Goal: Information Seeking & Learning: Learn about a topic

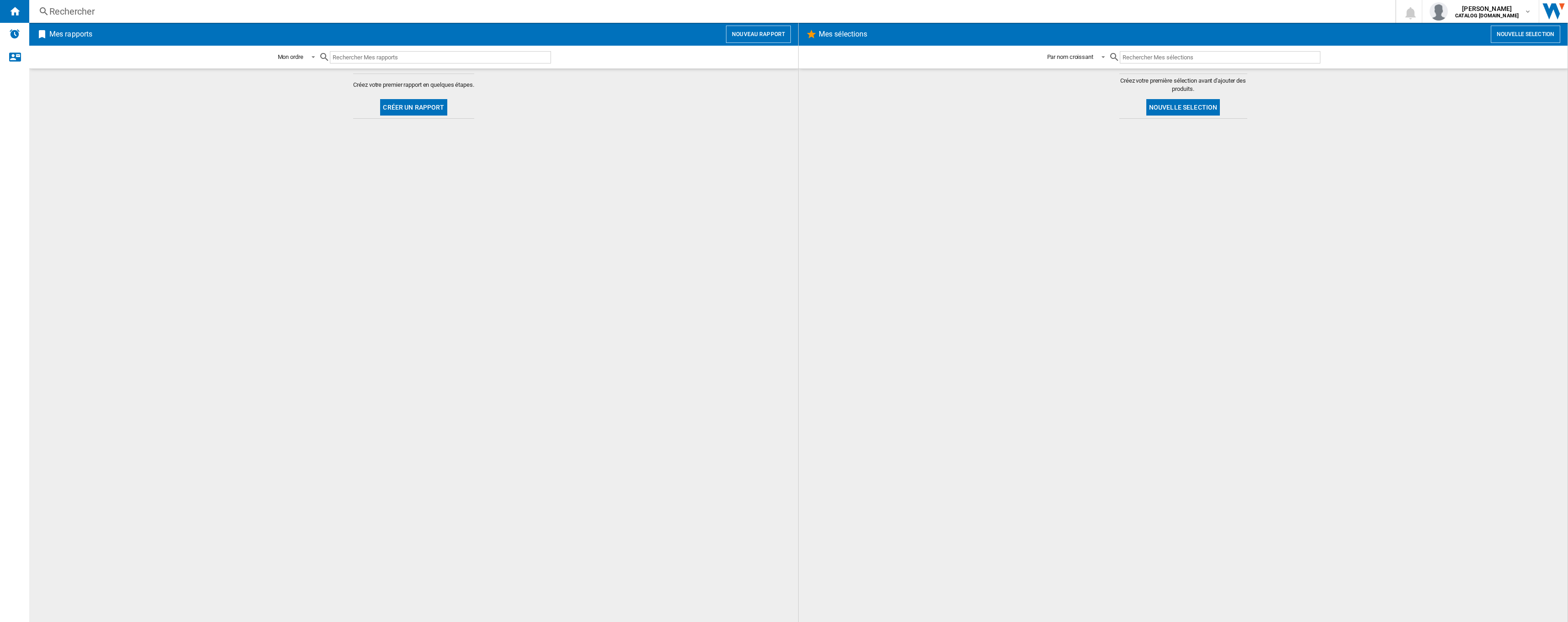
click at [419, 105] on button "Créer un rapport" at bounding box center [413, 107] width 67 height 16
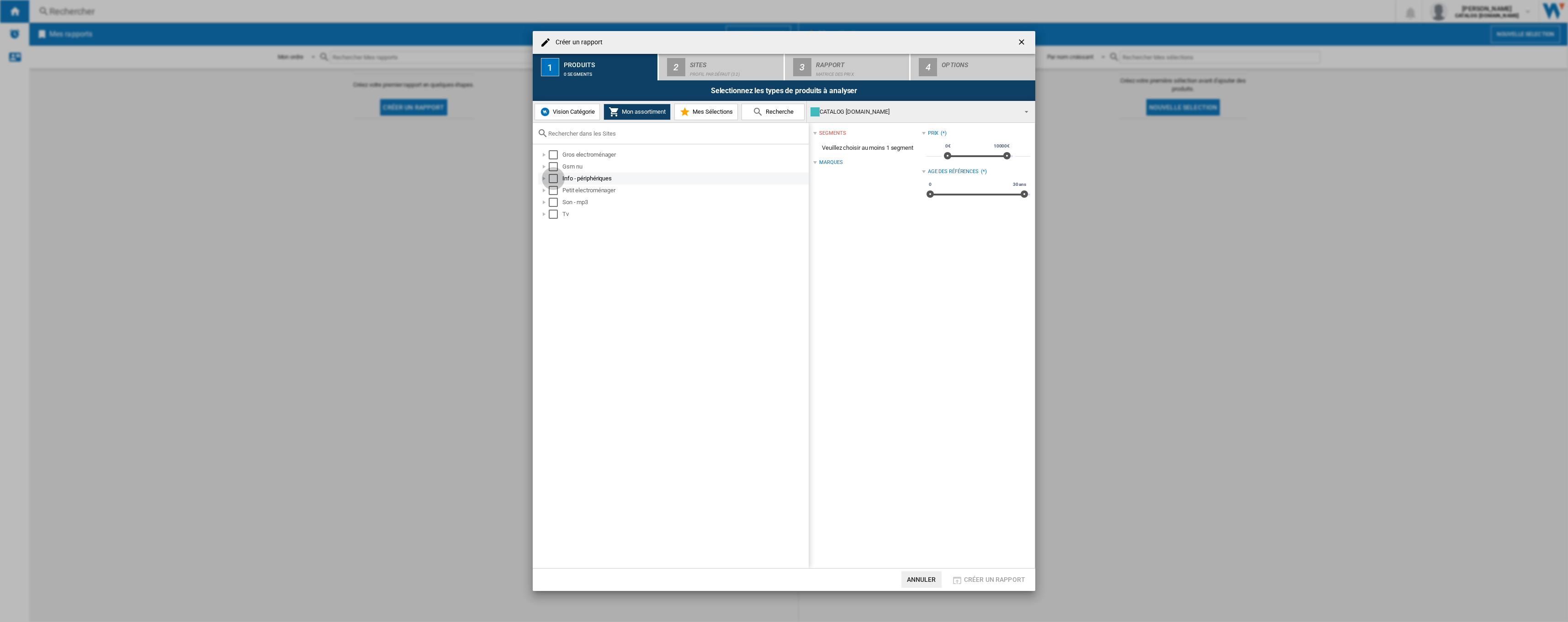
click at [554, 180] on div "Select" at bounding box center [553, 178] width 9 height 9
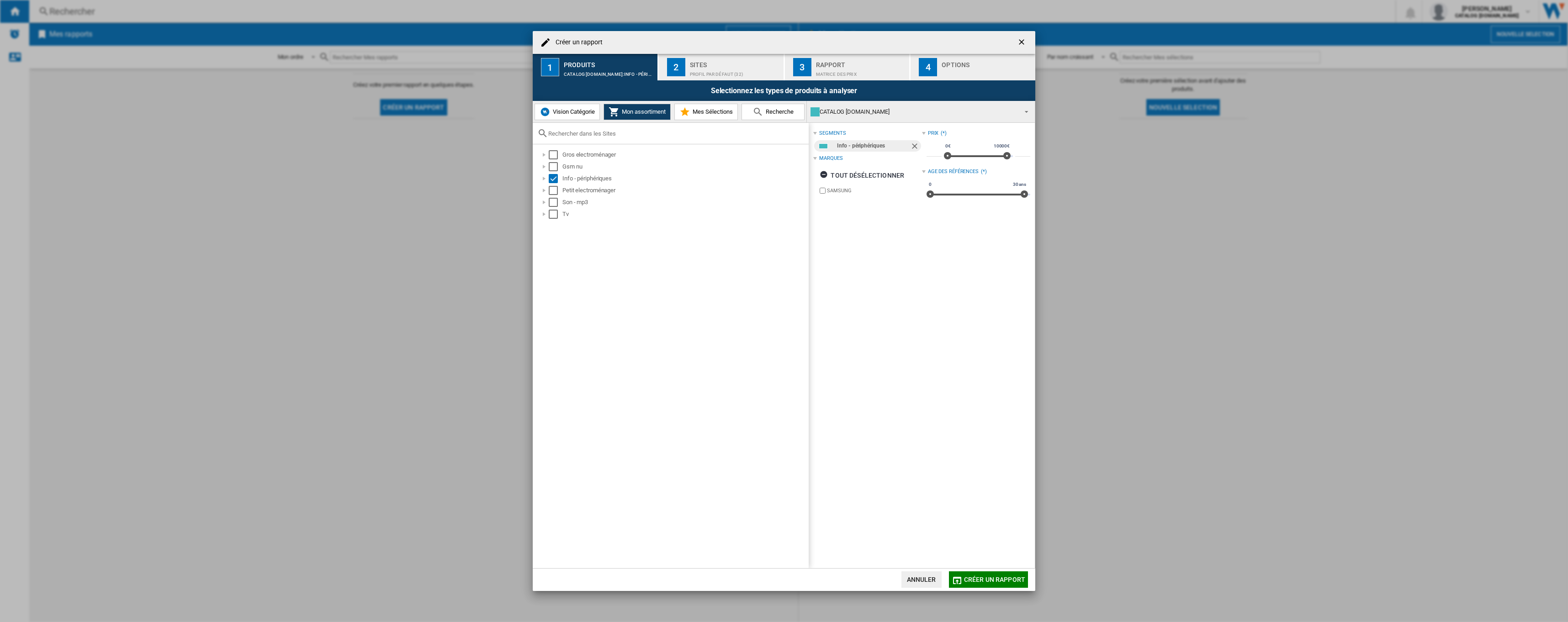
click at [987, 579] on span "Créer un rapport" at bounding box center [995, 579] width 61 height 7
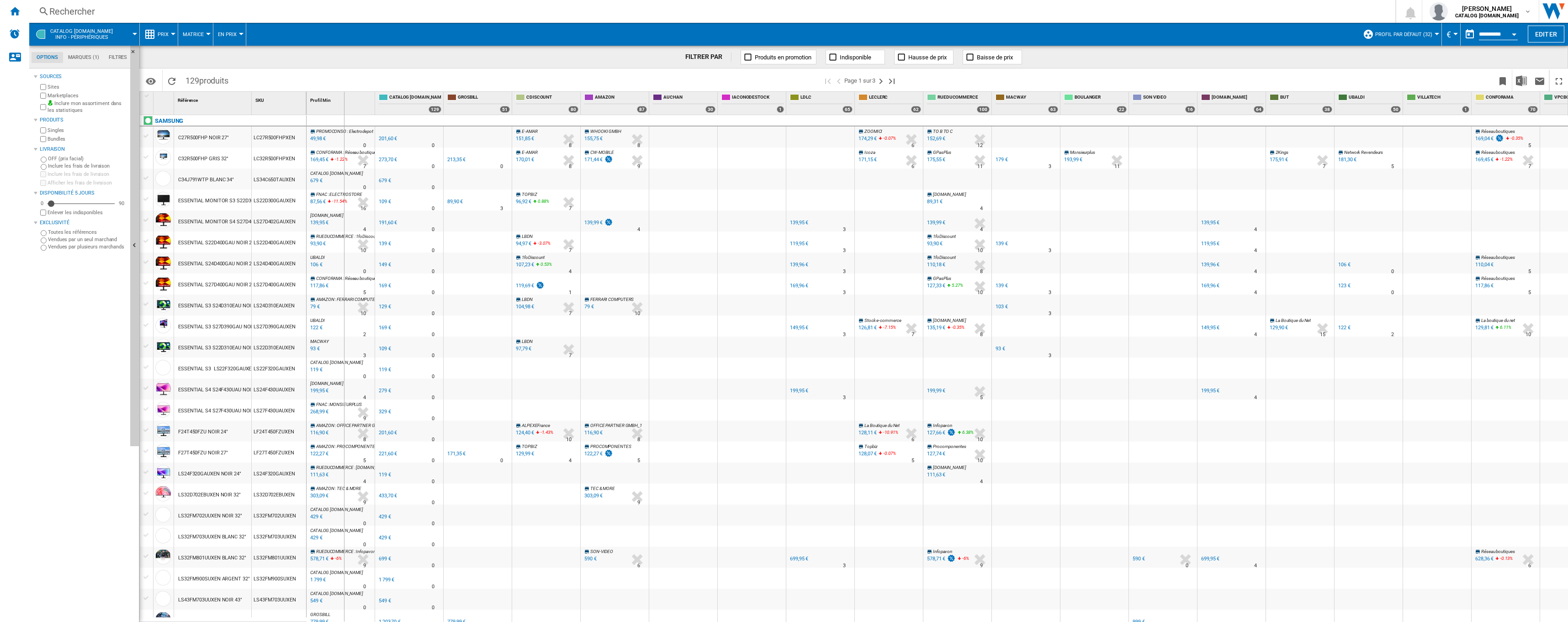
drag, startPoint x: 252, startPoint y: 110, endPoint x: 343, endPoint y: 105, distance: 91.1
click at [343, 105] on div "1 Référence 1 SKU 1 SAMSUNG C27R500FHP NOIR 27" LC27R500FHPXEN C32R500FHP GRIS …" at bounding box center [854, 357] width 1428 height 530
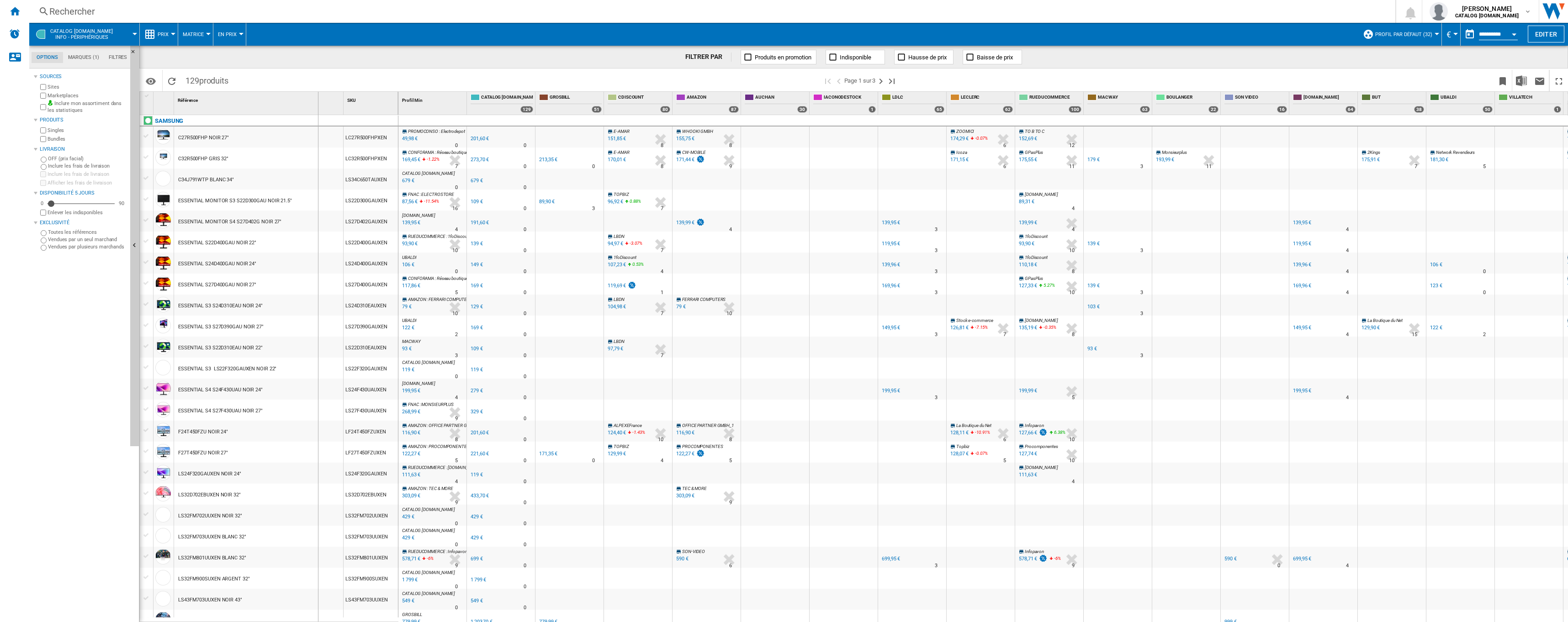
drag, startPoint x: 344, startPoint y: 103, endPoint x: 318, endPoint y: 103, distance: 26.0
click at [318, 103] on div "1 Référence 1 SKU 1" at bounding box center [269, 103] width 259 height 23
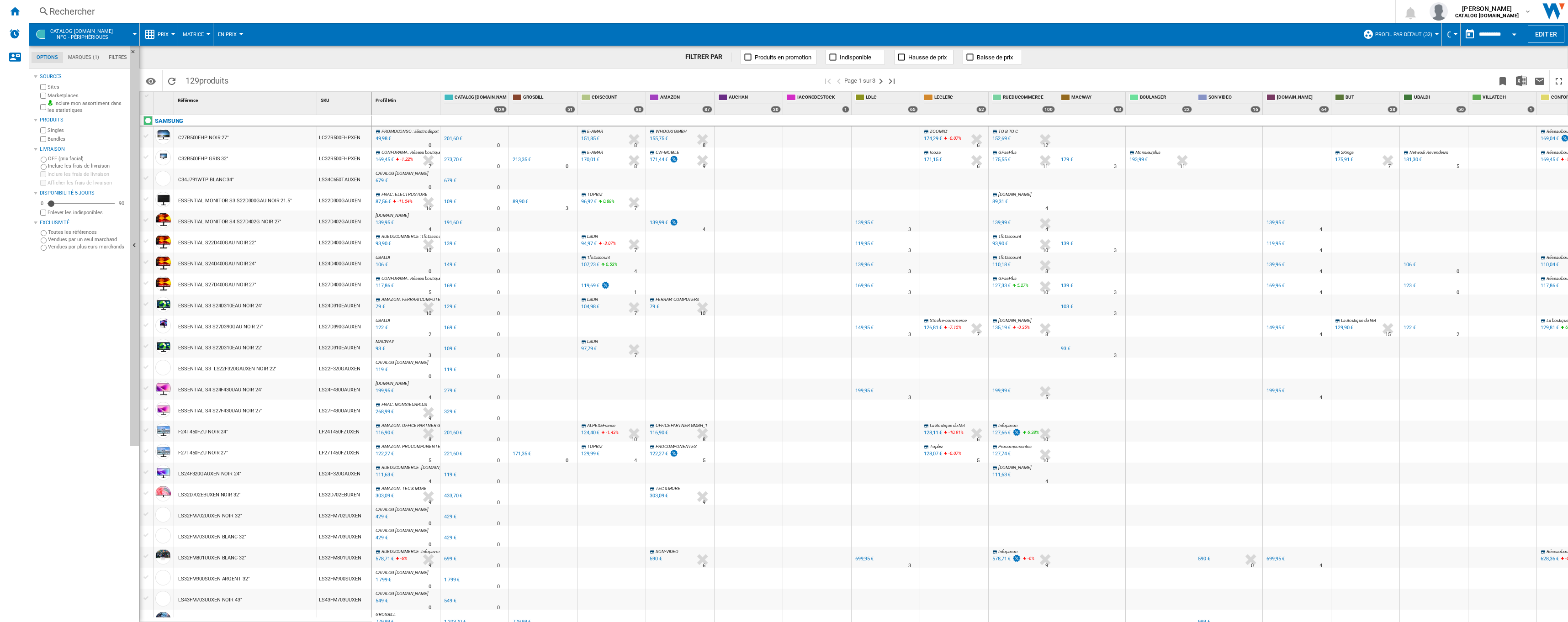
click at [660, 138] on div "155,75 €" at bounding box center [659, 139] width 18 height 6
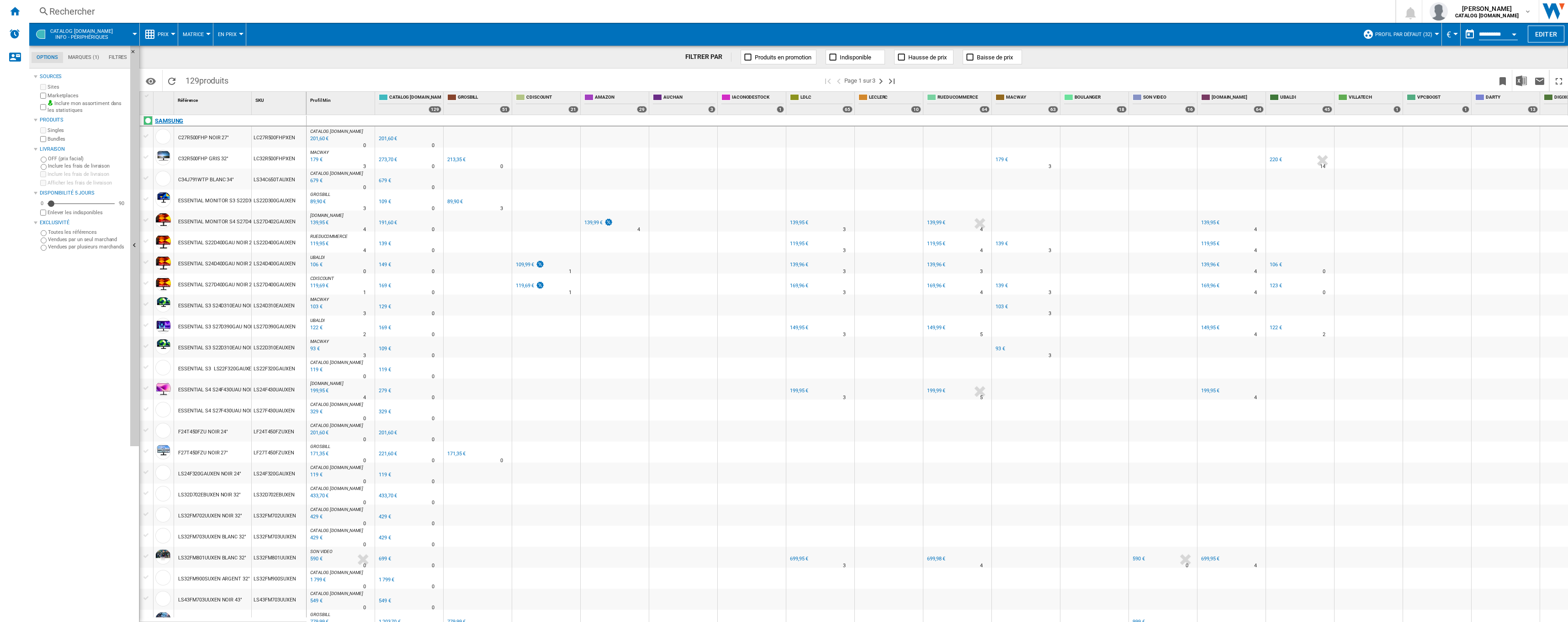
click at [147, 121] on div at bounding box center [148, 121] width 9 height 9
click at [165, 122] on div "SAMSUNG" at bounding box center [169, 121] width 29 height 11
click at [203, 34] on span "Matrice" at bounding box center [193, 35] width 21 height 6
click at [121, 54] on md-backdrop at bounding box center [784, 311] width 1568 height 622
click at [121, 54] on md-tab-item "Filtres" at bounding box center [117, 58] width 29 height 11
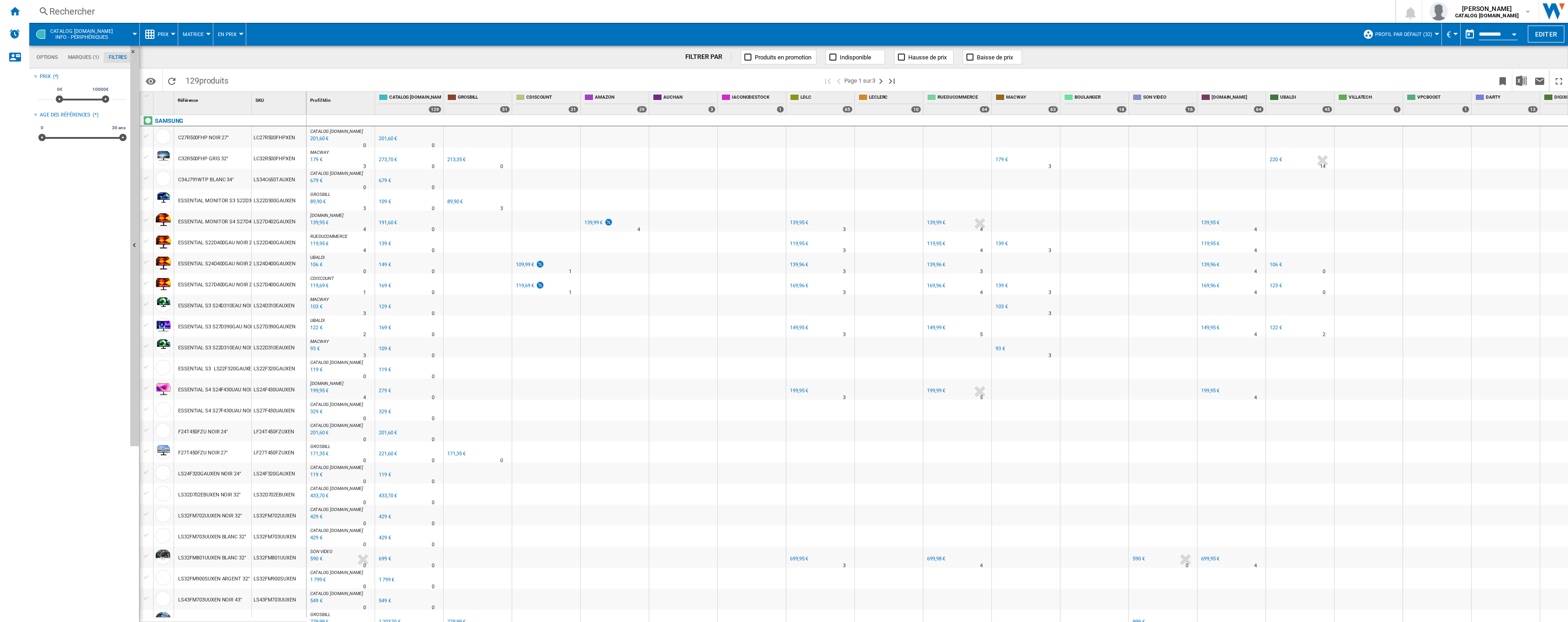
scroll to position [60, 0]
click at [45, 52] on md-tab-item "Options" at bounding box center [47, 58] width 32 height 11
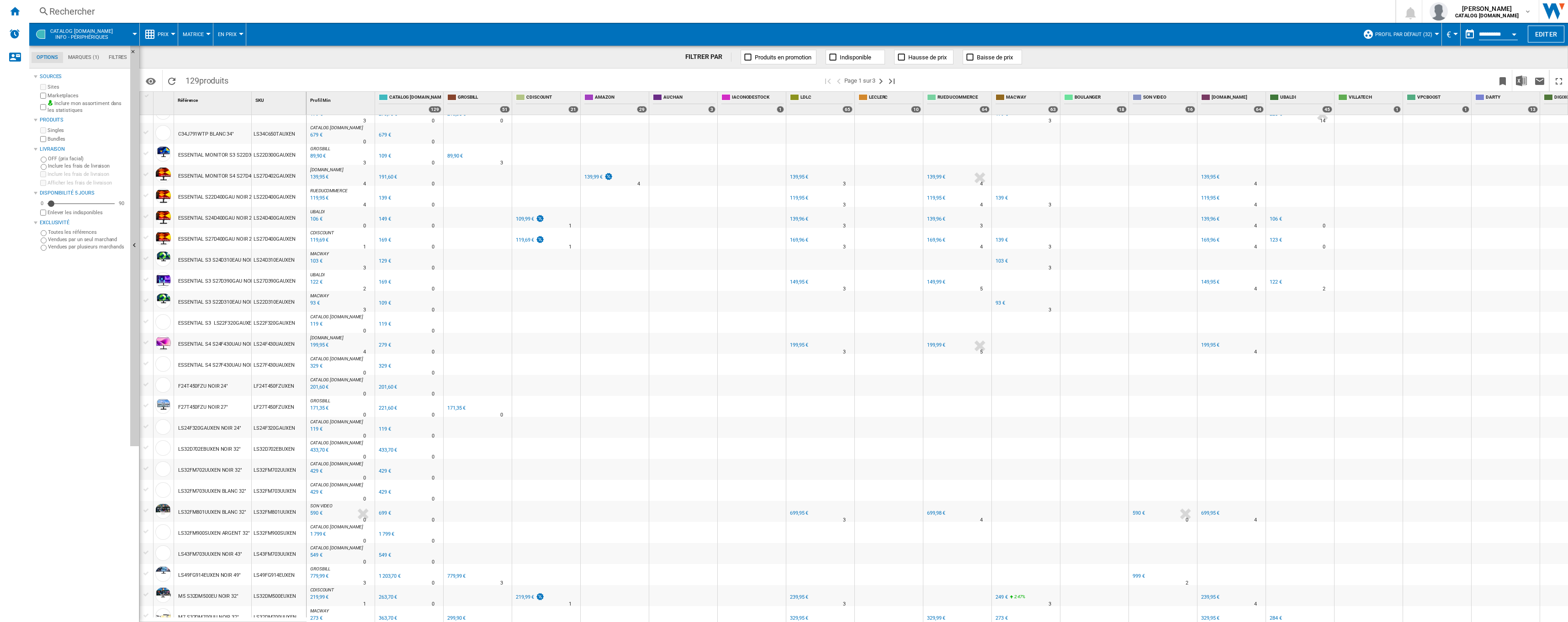
scroll to position [0, 0]
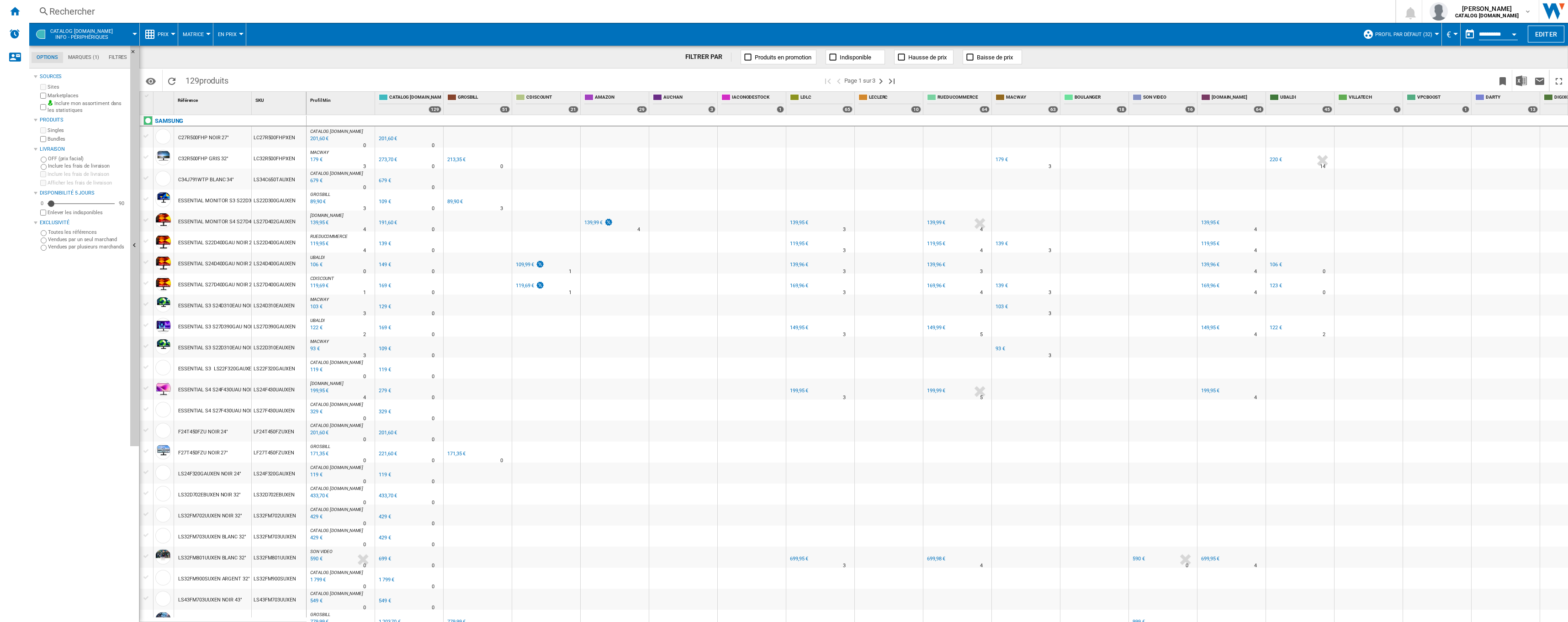
click at [748, 54] on ng-md-icon at bounding box center [747, 57] width 9 height 9
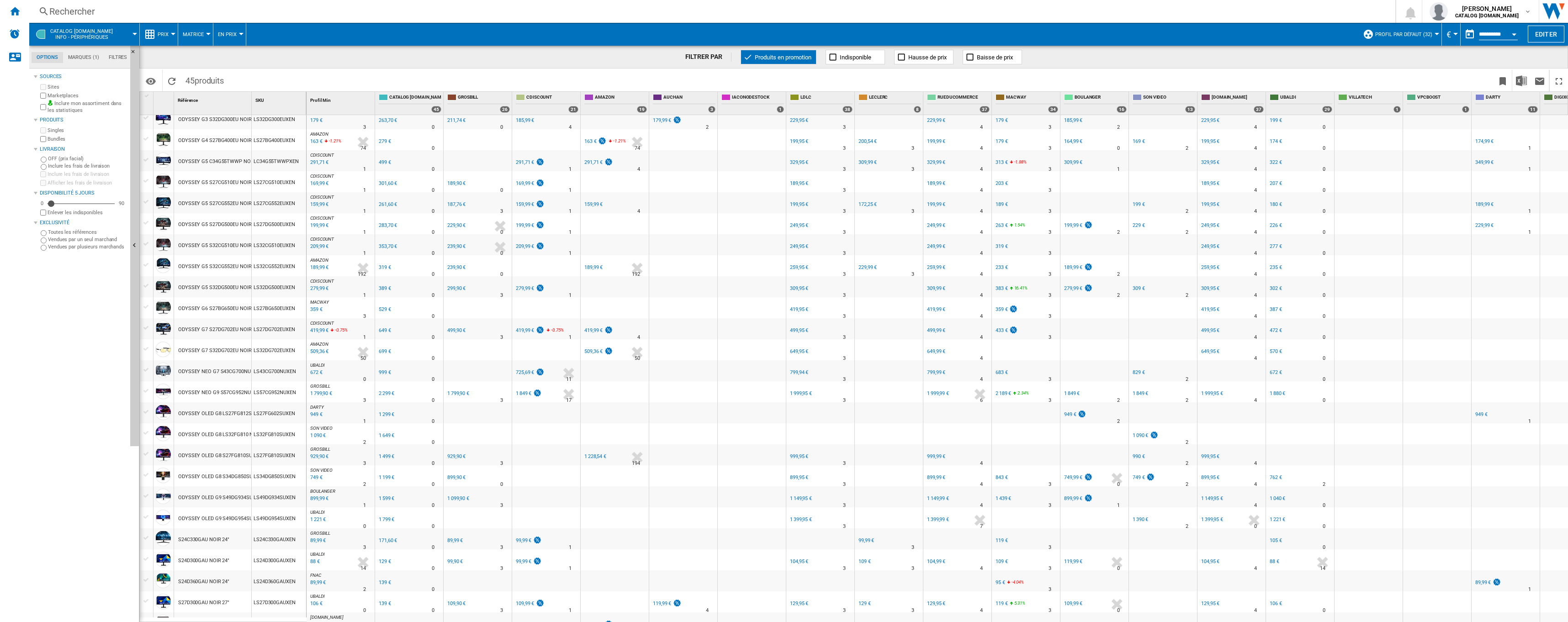
scroll to position [452, 0]
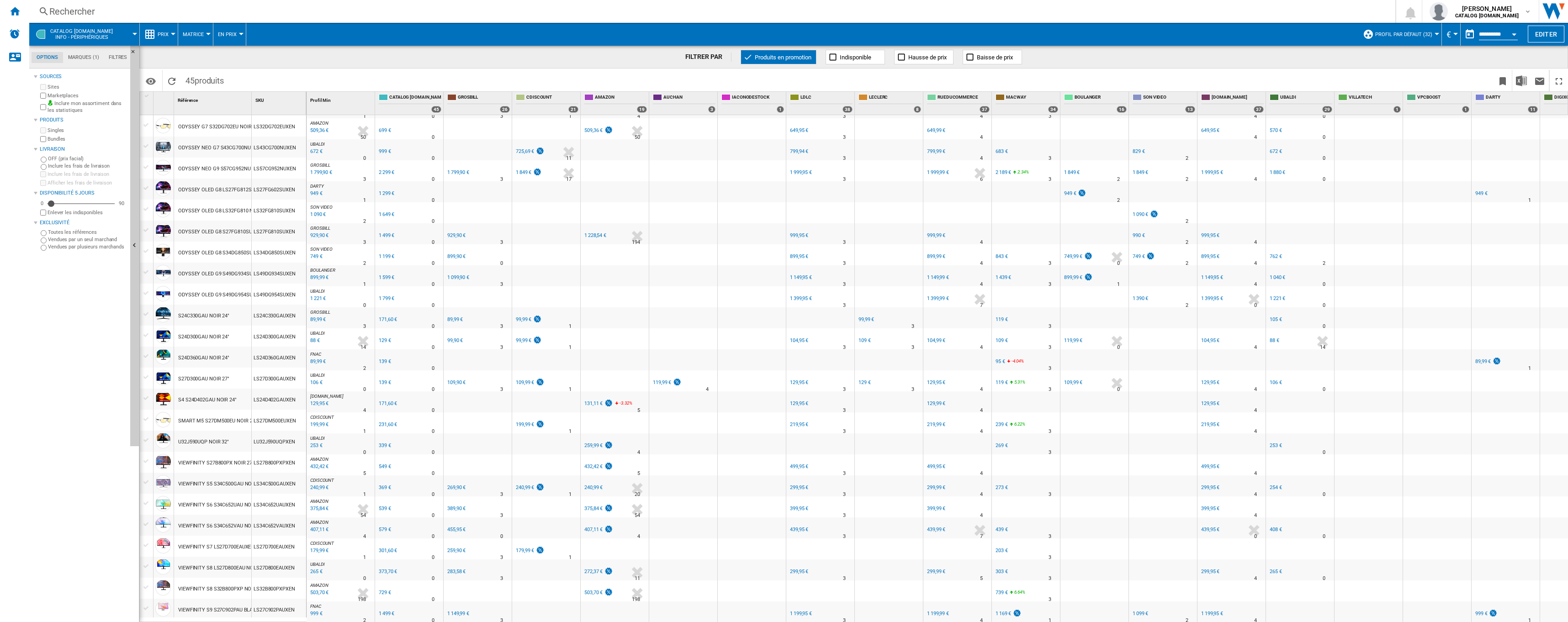
click at [160, 34] on span "Prix" at bounding box center [163, 35] width 11 height 6
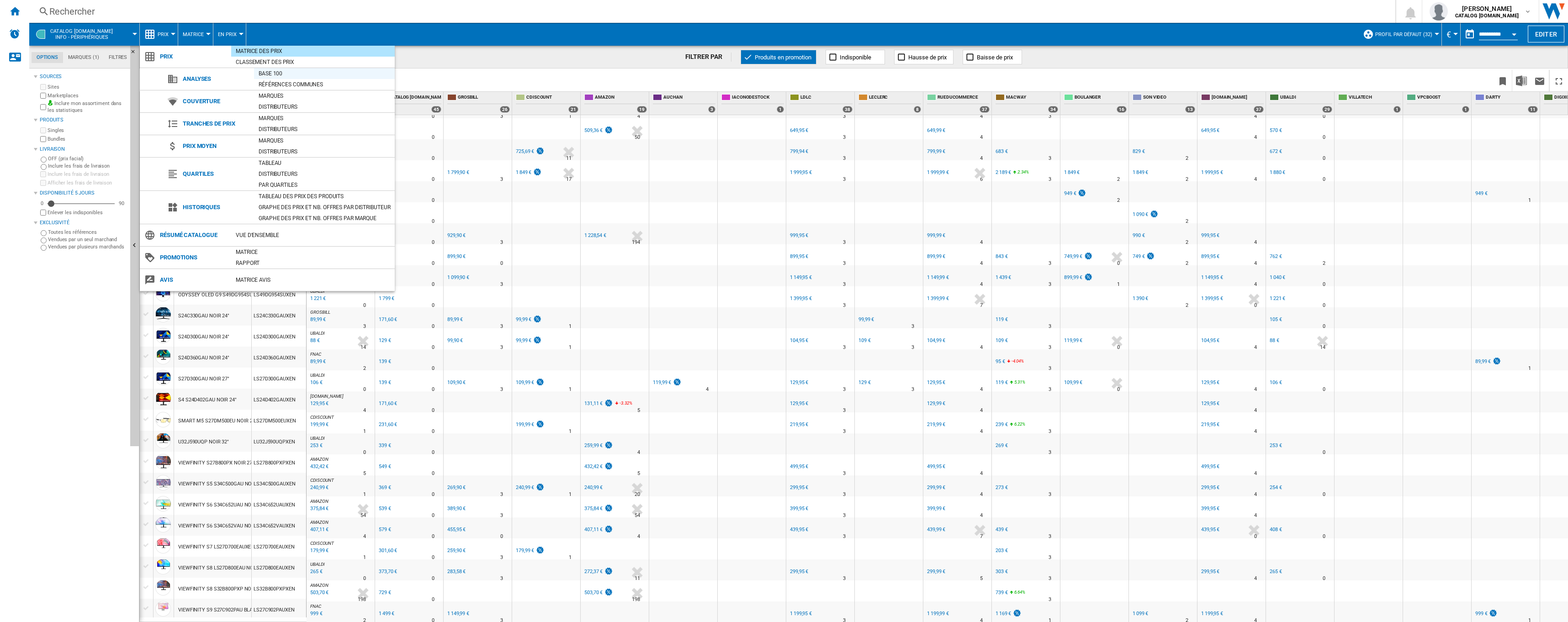
click at [273, 72] on div "Base 100" at bounding box center [324, 73] width 141 height 9
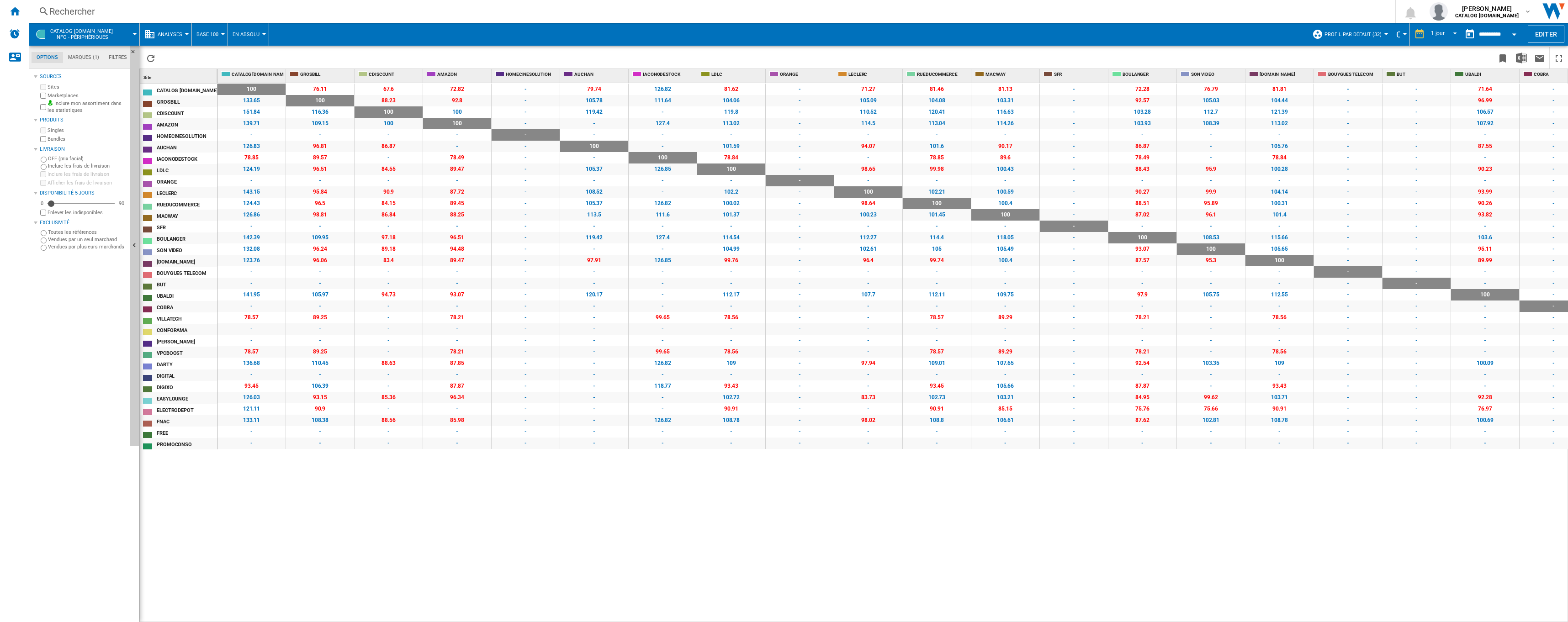
click at [184, 36] on button "Analyses" at bounding box center [172, 35] width 29 height 23
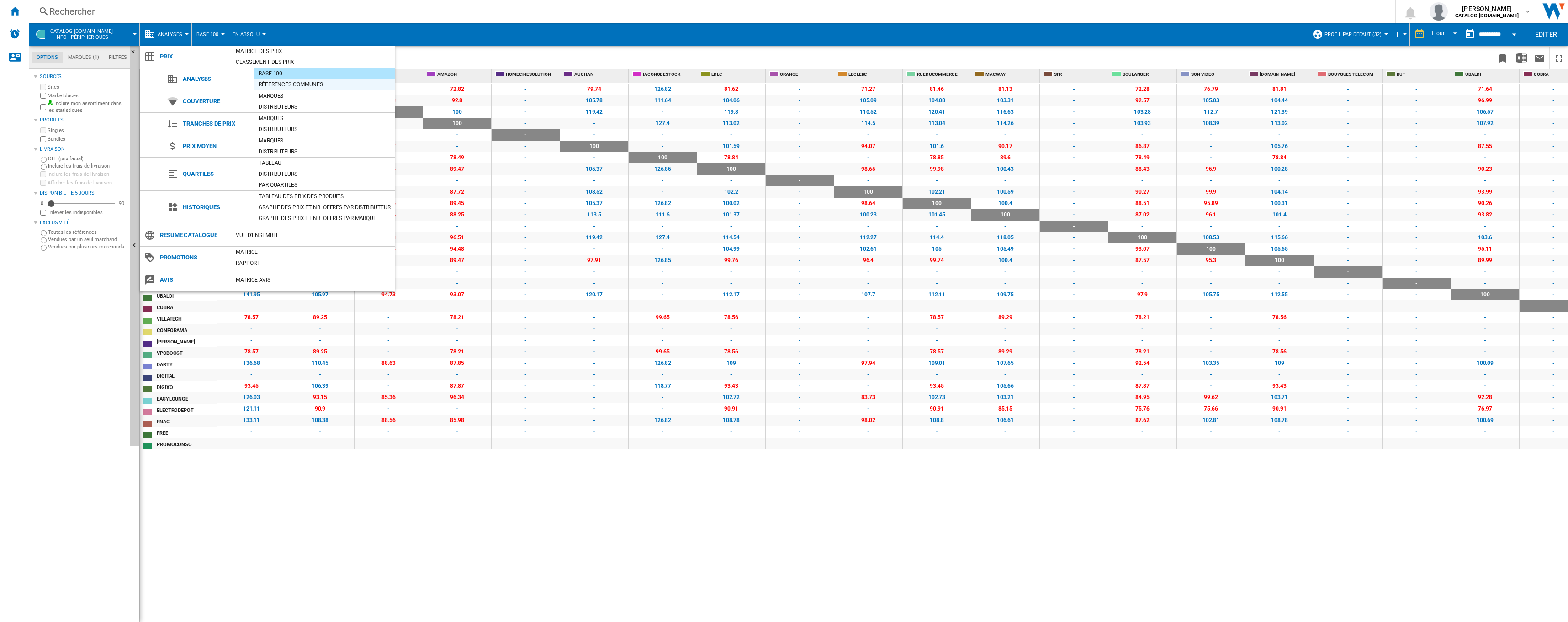
click at [281, 86] on div "Références communes" at bounding box center [324, 84] width 141 height 9
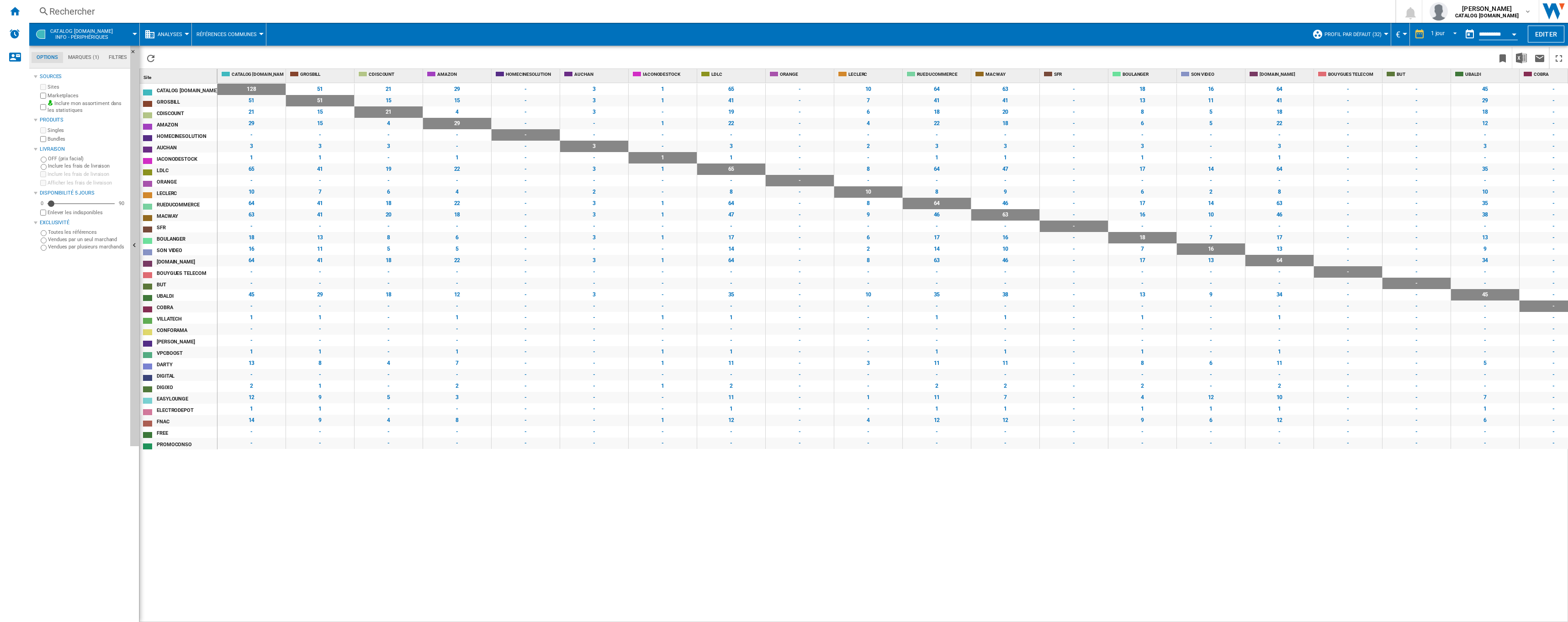
click at [251, 38] on button "Références Communes" at bounding box center [229, 35] width 65 height 23
click at [183, 34] on md-backdrop at bounding box center [784, 311] width 1568 height 622
click at [183, 34] on button "Analyses" at bounding box center [172, 35] width 29 height 23
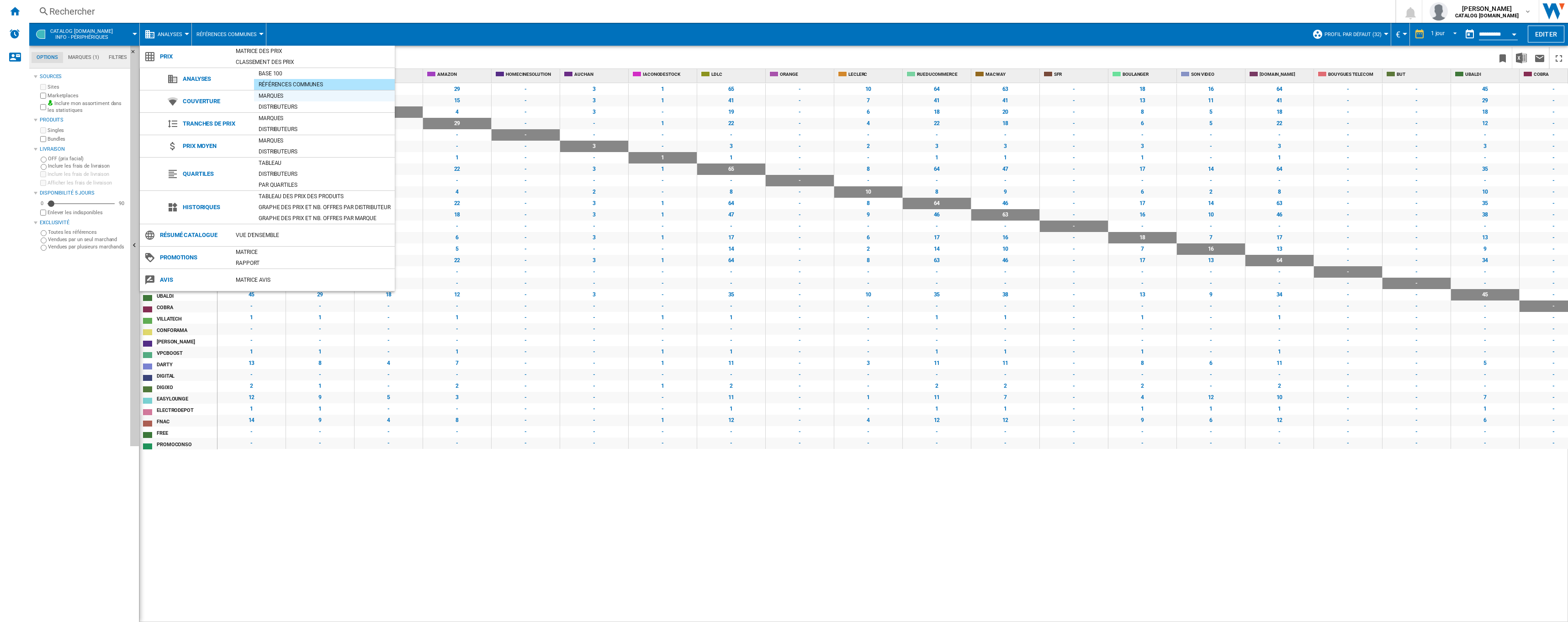
click at [270, 97] on div "Marques" at bounding box center [324, 96] width 141 height 9
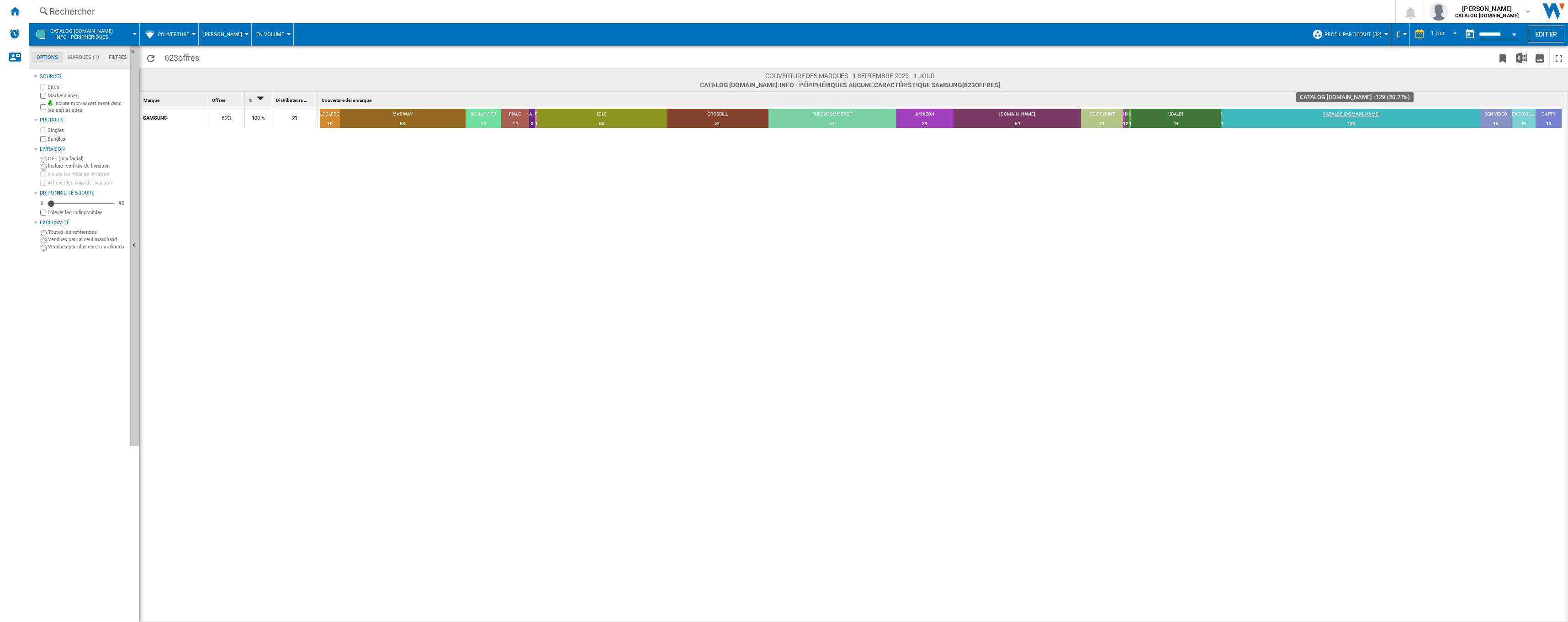
click at [1360, 120] on div "129" at bounding box center [1351, 124] width 257 height 9
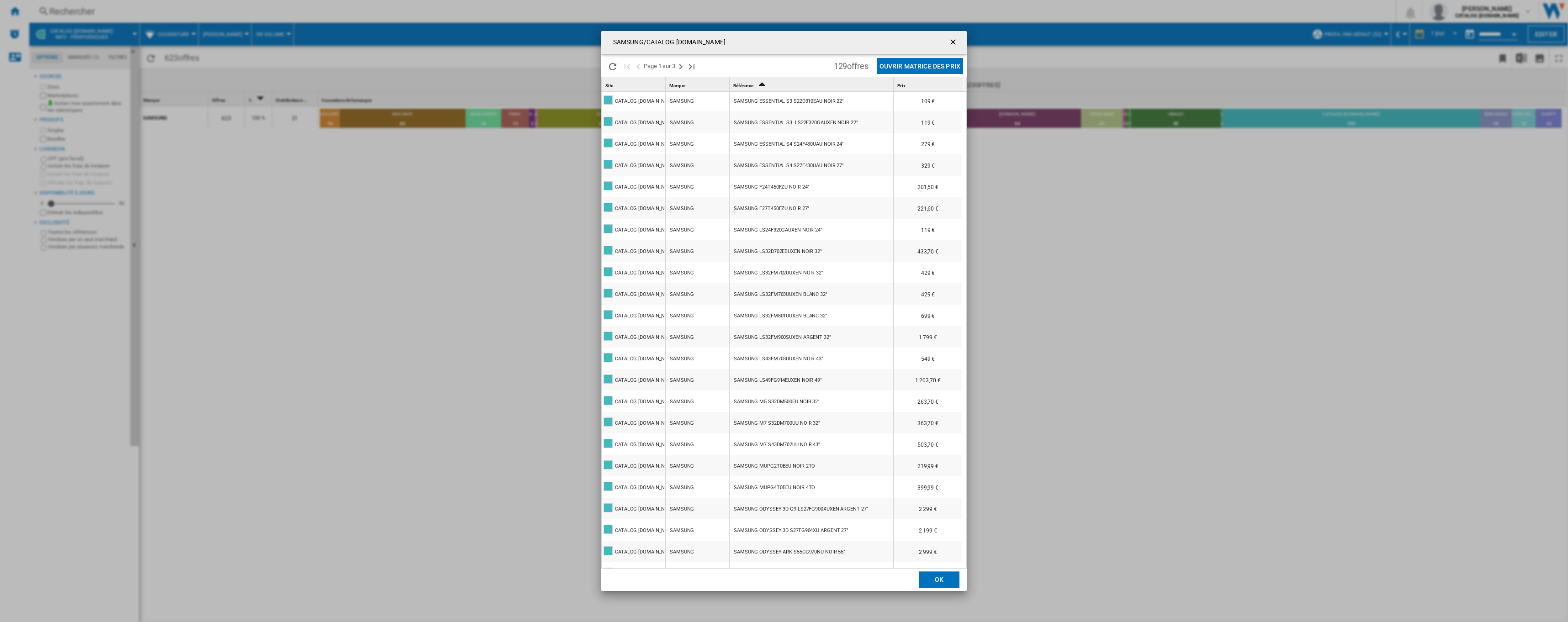
scroll to position [34, 0]
click at [906, 65] on button "Ouvrir Matrice des prix" at bounding box center [920, 66] width 86 height 16
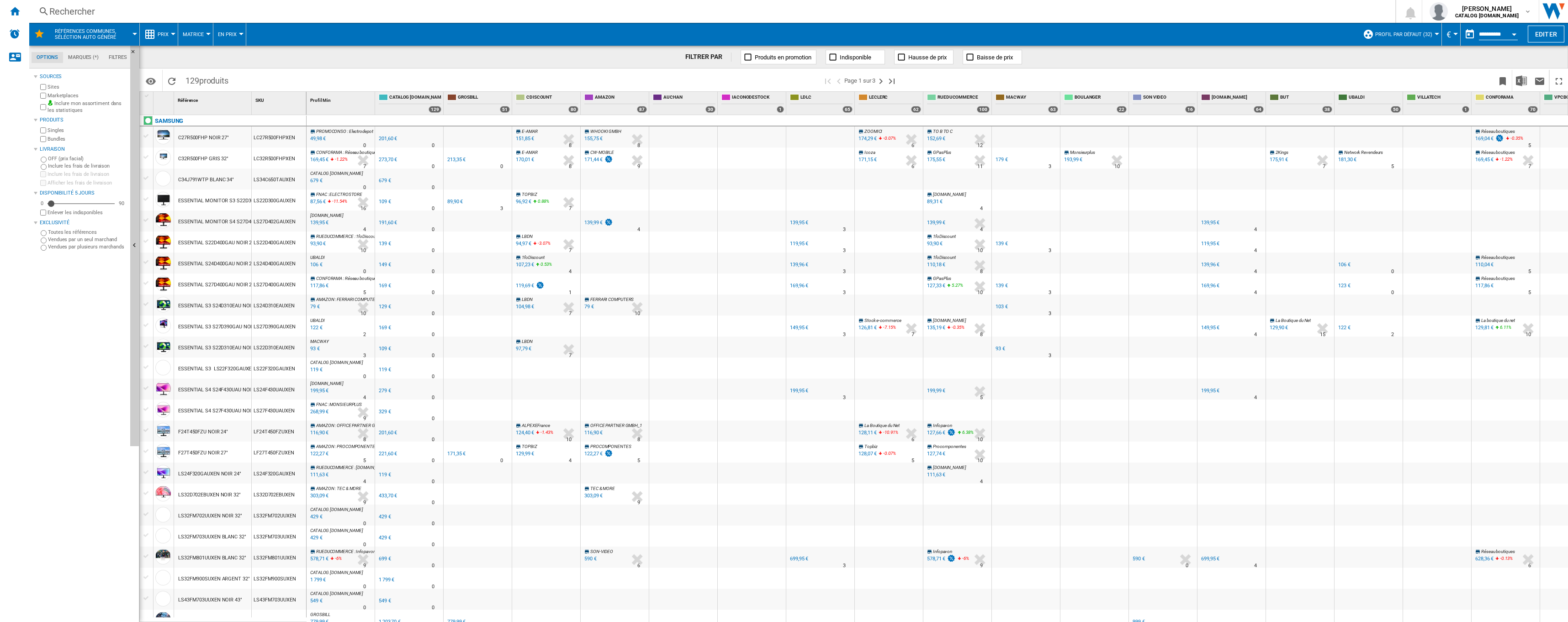
click at [197, 33] on span "Matrice" at bounding box center [193, 35] width 21 height 6
click at [160, 33] on md-backdrop at bounding box center [784, 311] width 1568 height 622
click at [171, 32] on button "Prix" at bounding box center [166, 35] width 16 height 23
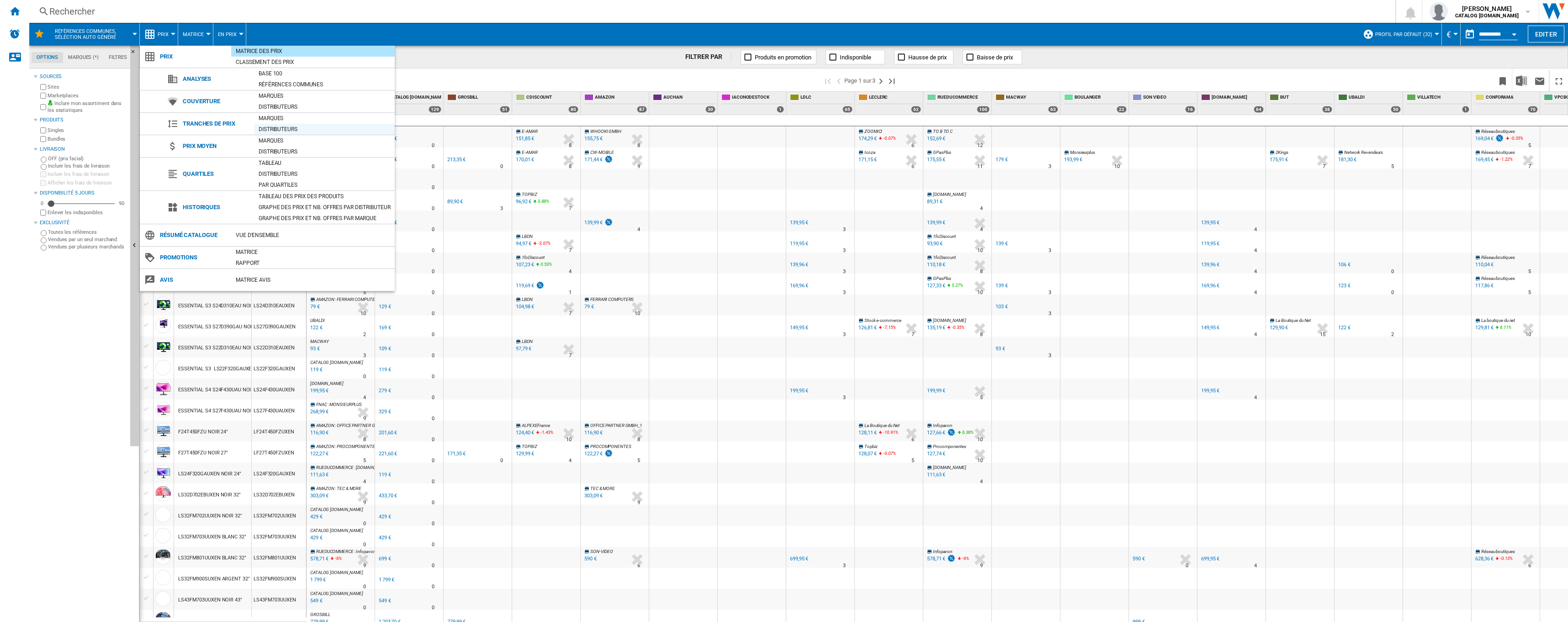
click at [273, 124] on div "Distributeurs" at bounding box center [324, 129] width 141 height 11
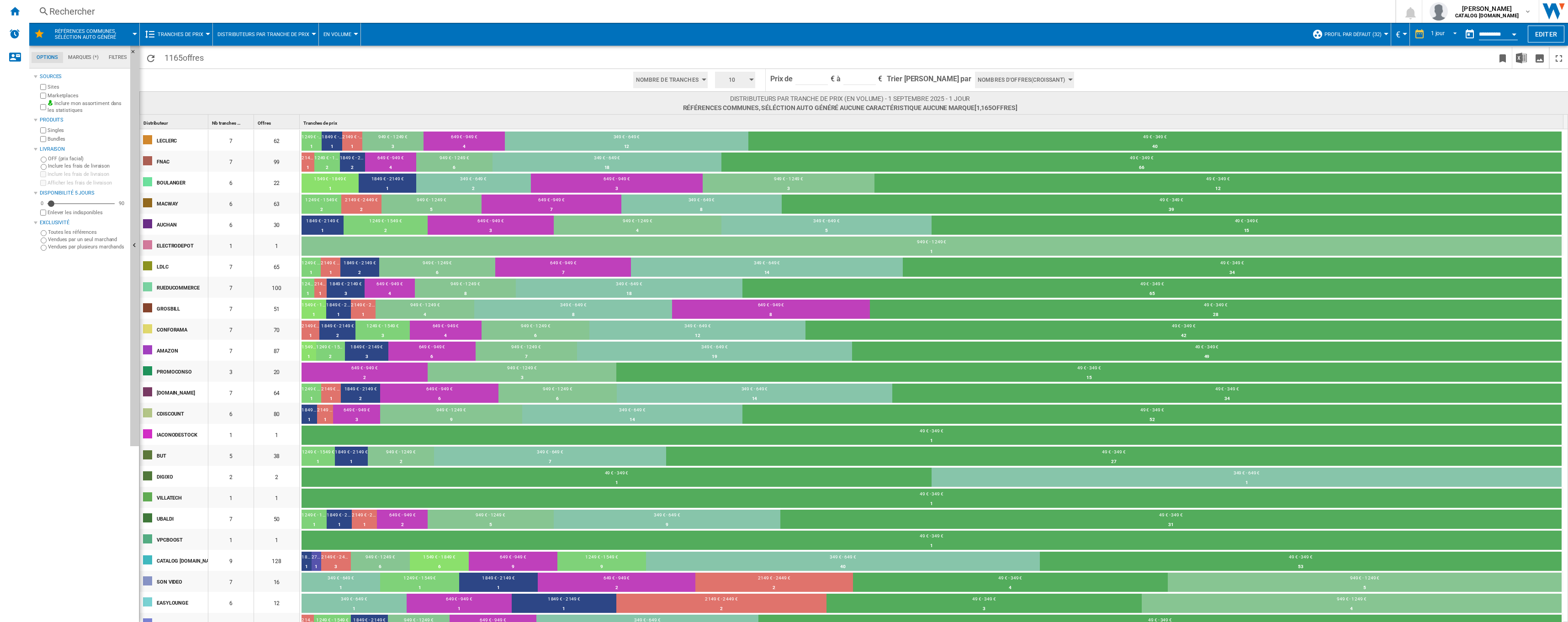
click at [199, 36] on span "Tranches de prix" at bounding box center [180, 35] width 46 height 6
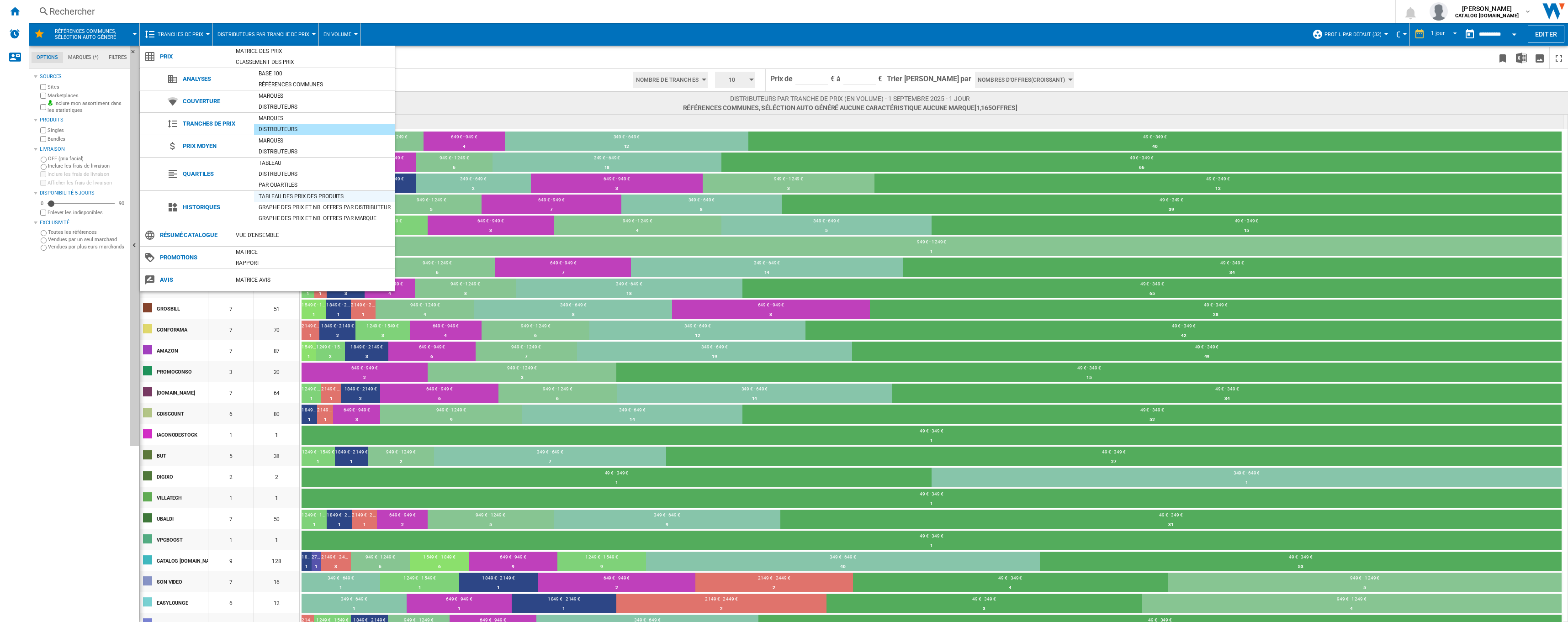
click at [270, 200] on div "Tableau des prix des produits" at bounding box center [324, 196] width 141 height 9
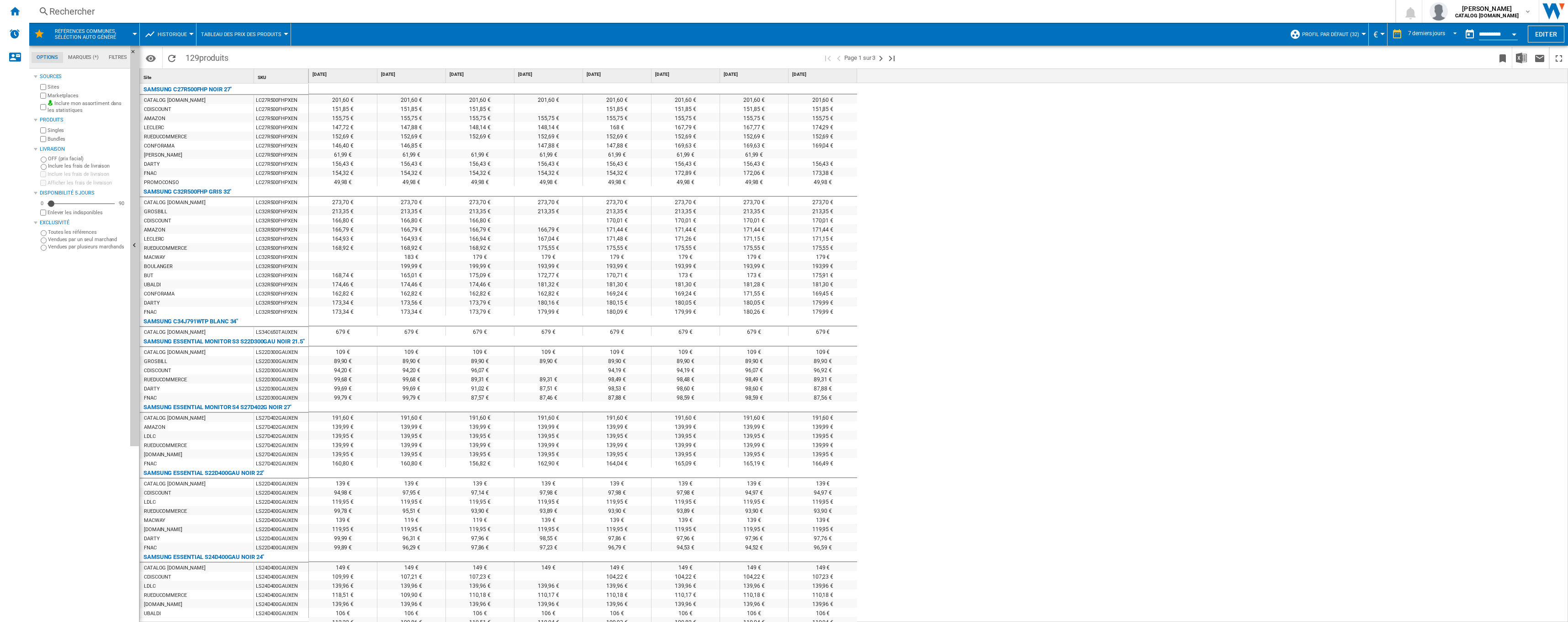
click at [191, 30] on button "Historique" at bounding box center [175, 35] width 34 height 23
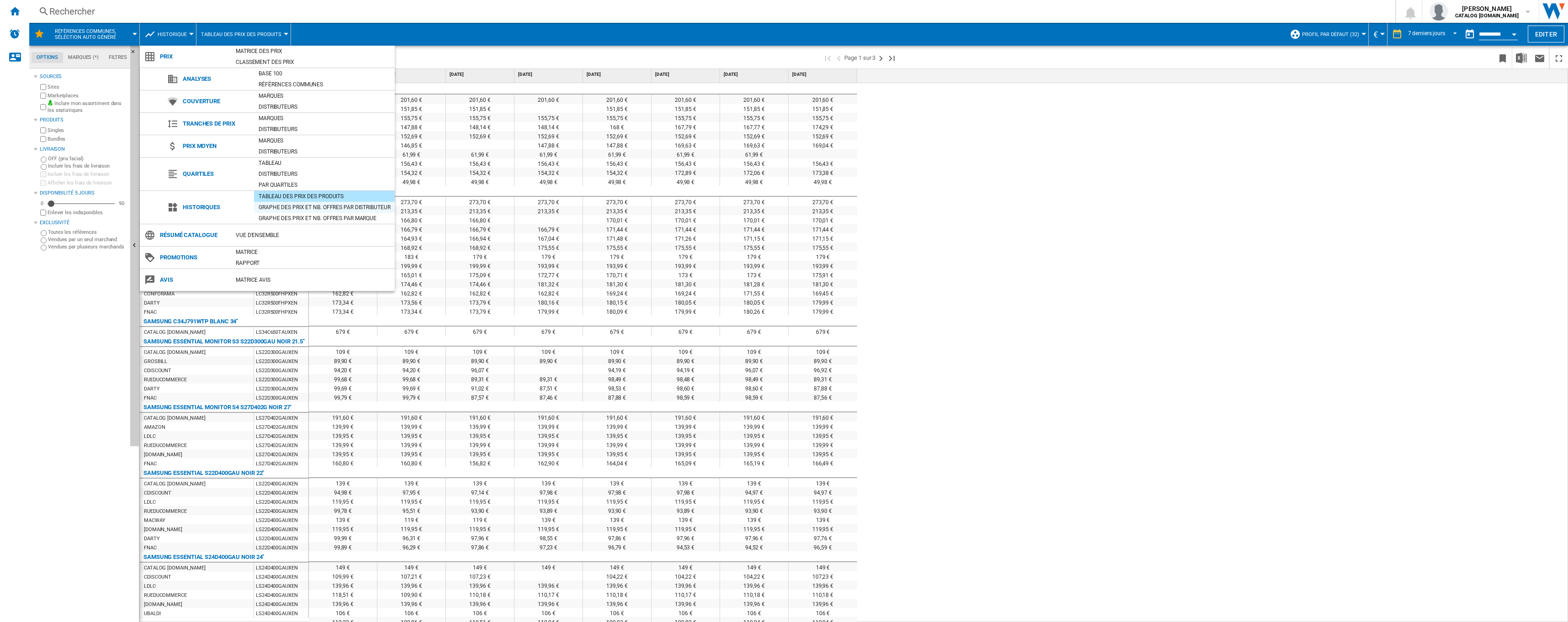
click at [324, 211] on div "Graphe des prix et nb. offres par distributeur" at bounding box center [324, 207] width 141 height 9
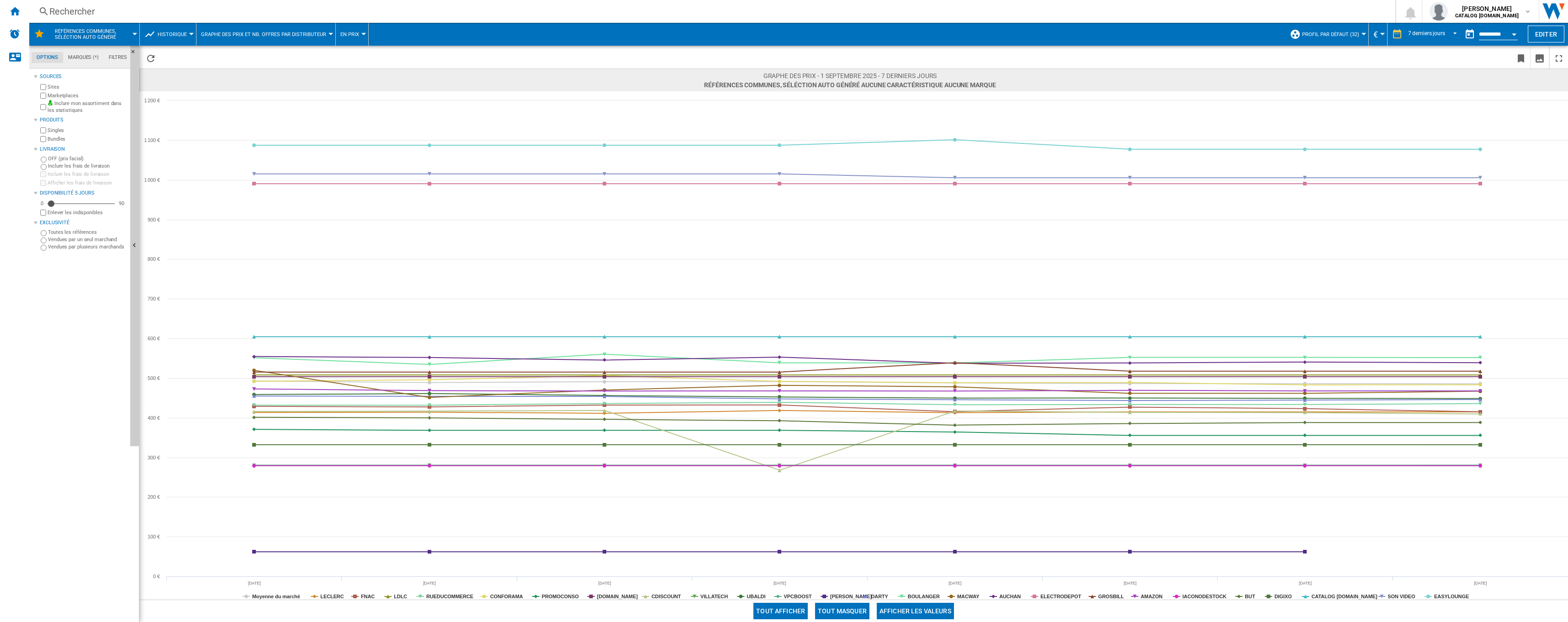
click at [185, 35] on span "Historique" at bounding box center [172, 35] width 29 height 6
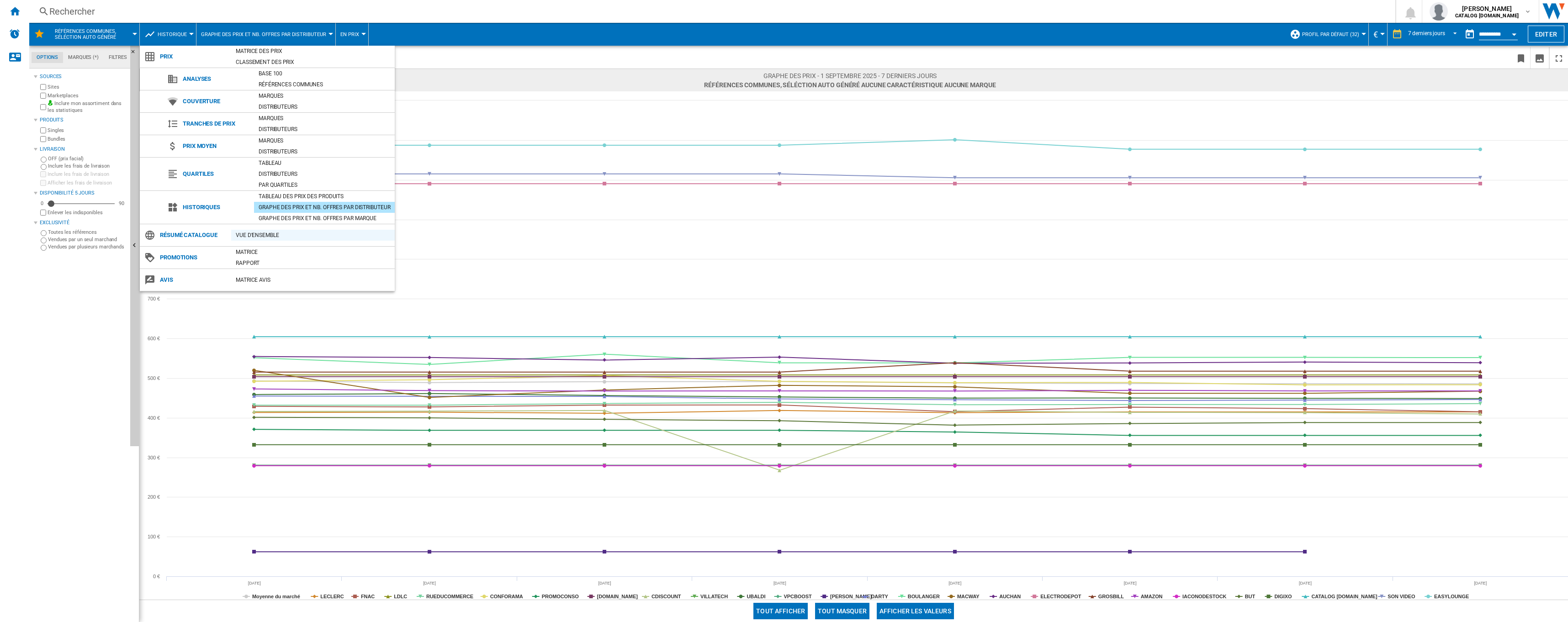
click at [270, 236] on div "Vue d'ensemble" at bounding box center [313, 235] width 164 height 9
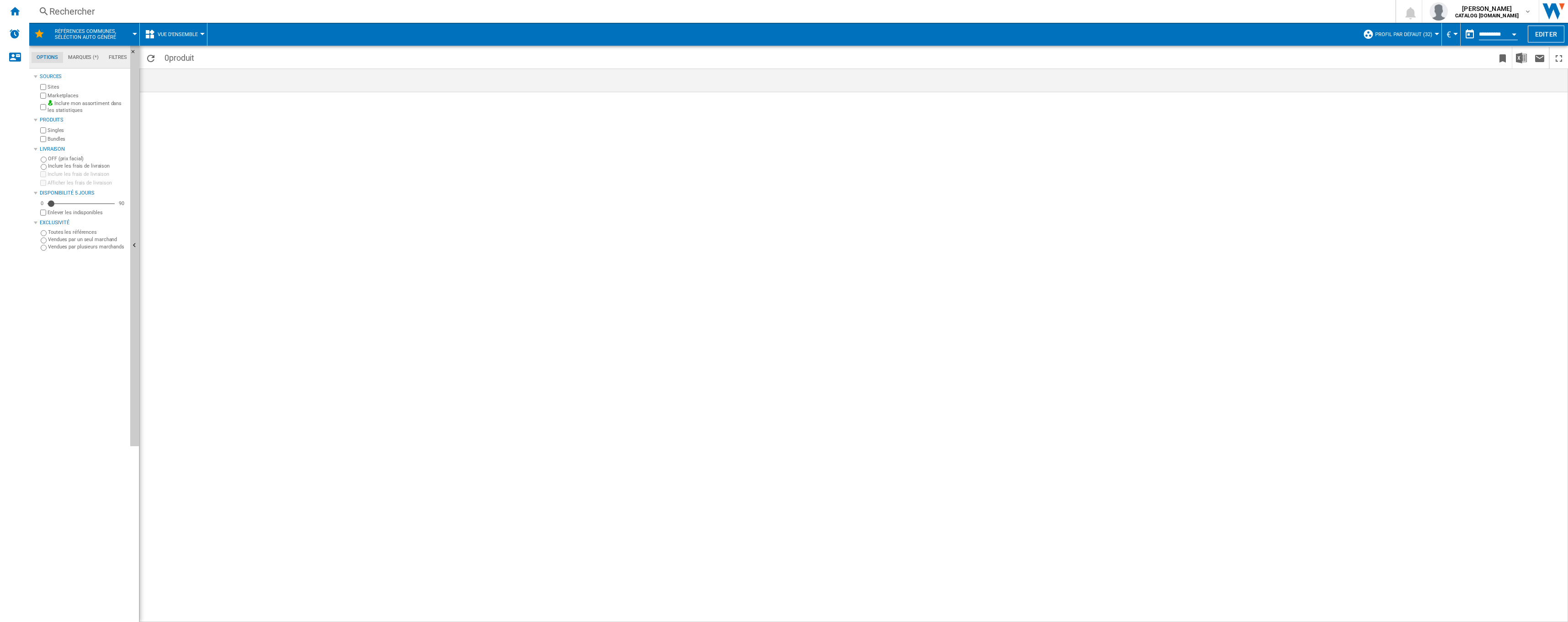
click at [198, 36] on button "Vue d'ensemble" at bounding box center [180, 35] width 45 height 23
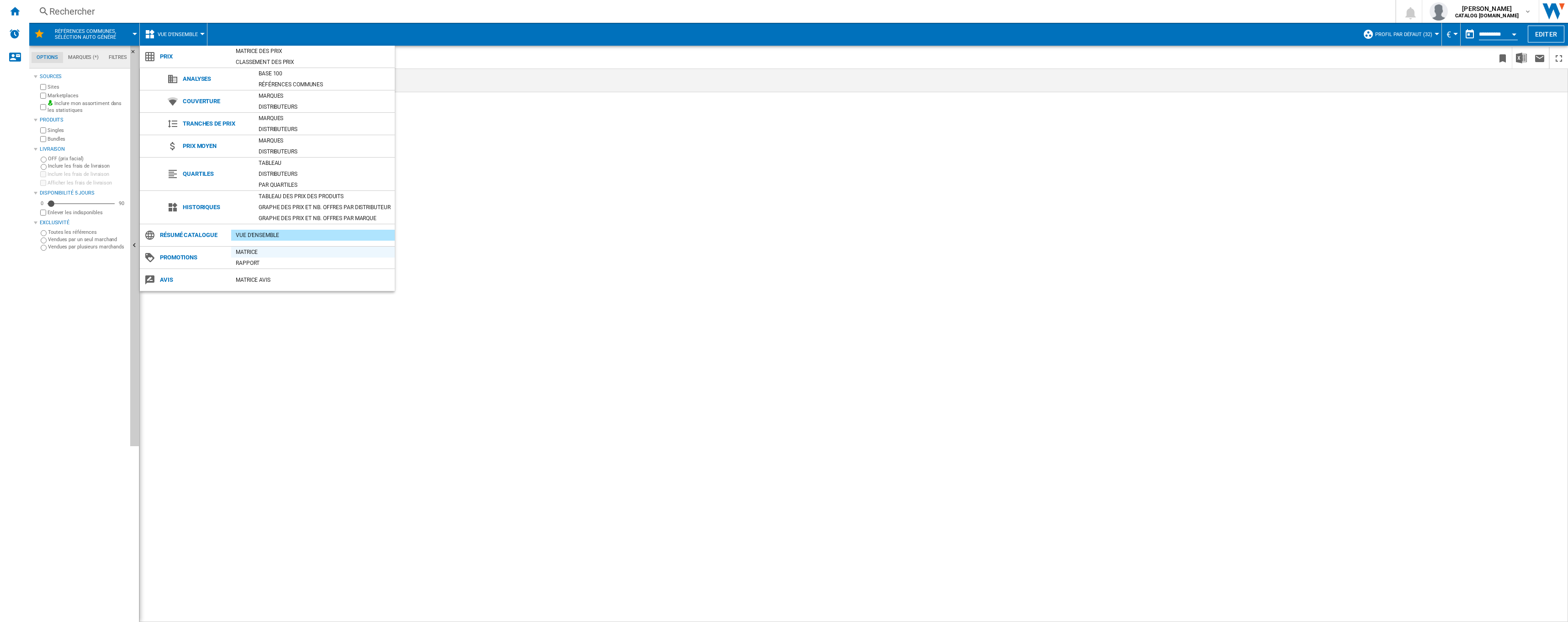
click at [247, 251] on div "Matrice" at bounding box center [313, 252] width 164 height 9
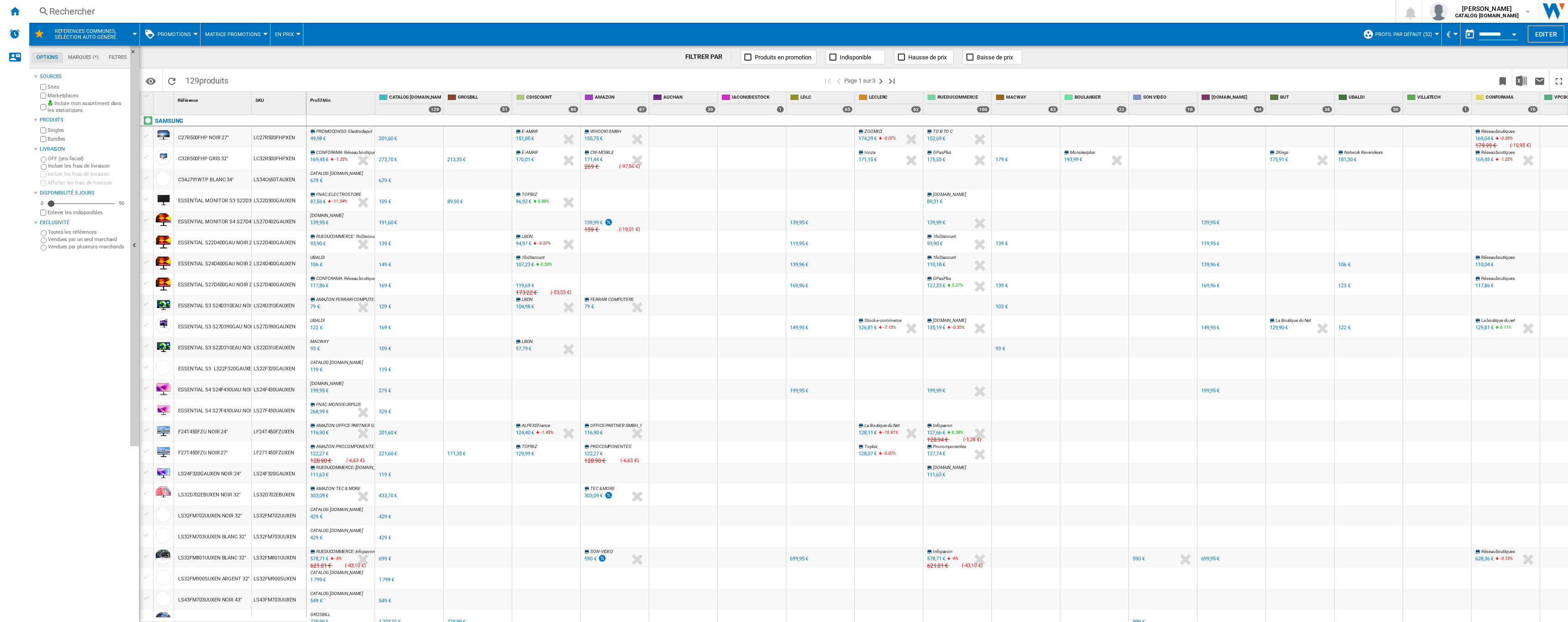
click at [190, 32] on button "Promotions" at bounding box center [177, 35] width 38 height 23
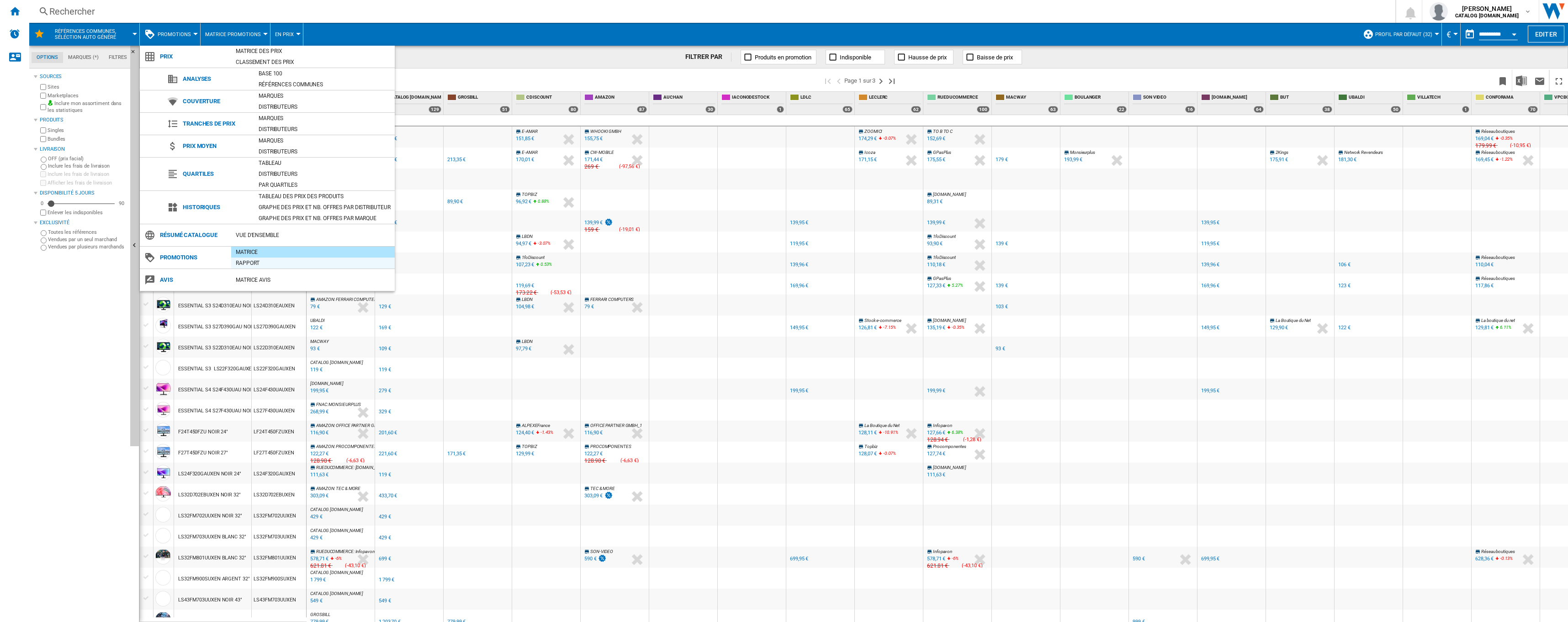
click at [244, 265] on div "Rapport" at bounding box center [313, 263] width 164 height 9
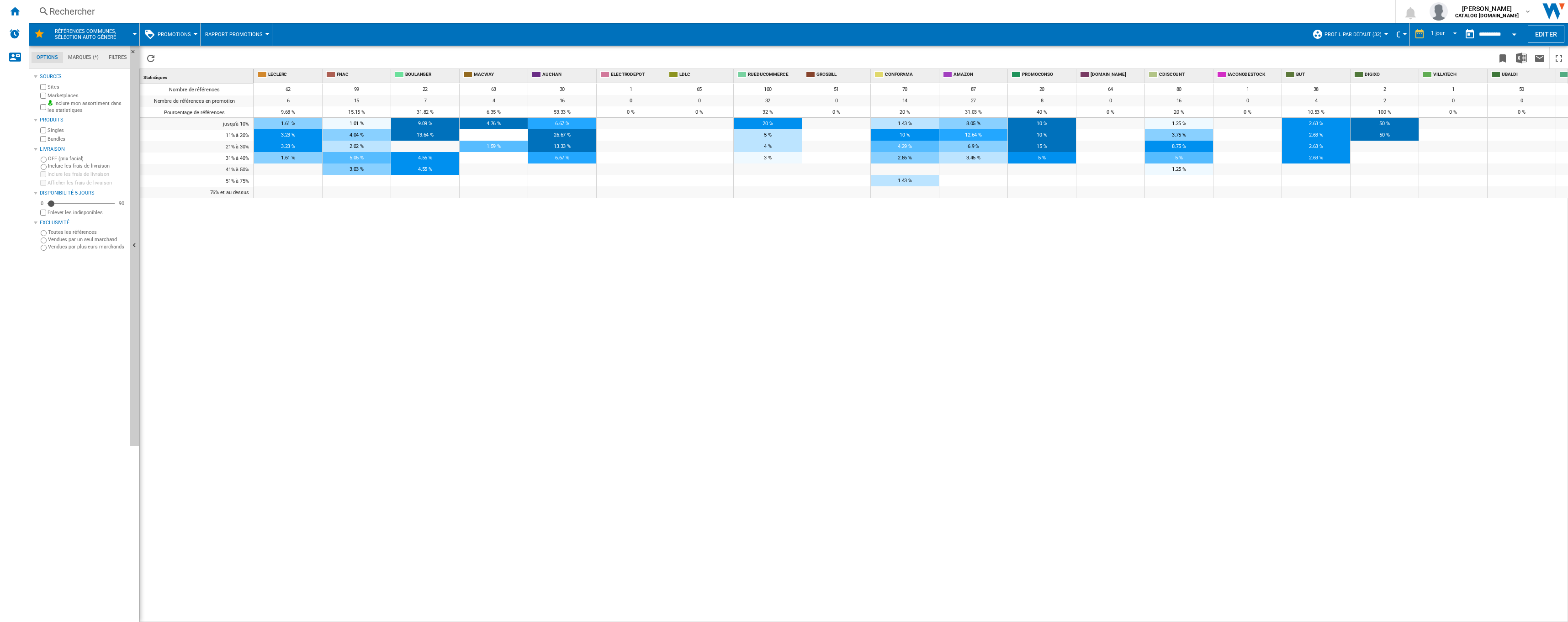
click at [187, 32] on span "Promotions" at bounding box center [174, 35] width 33 height 6
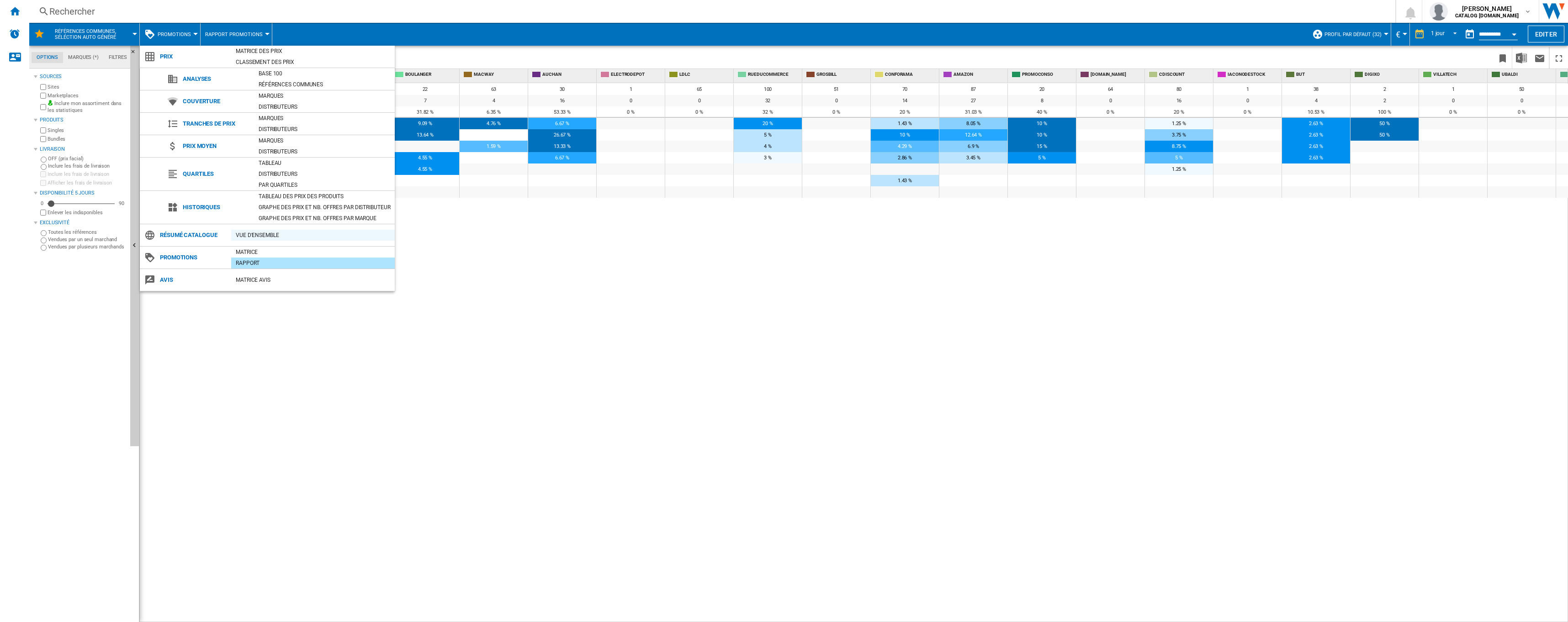
click at [261, 234] on div "Vue d'ensemble" at bounding box center [313, 235] width 164 height 9
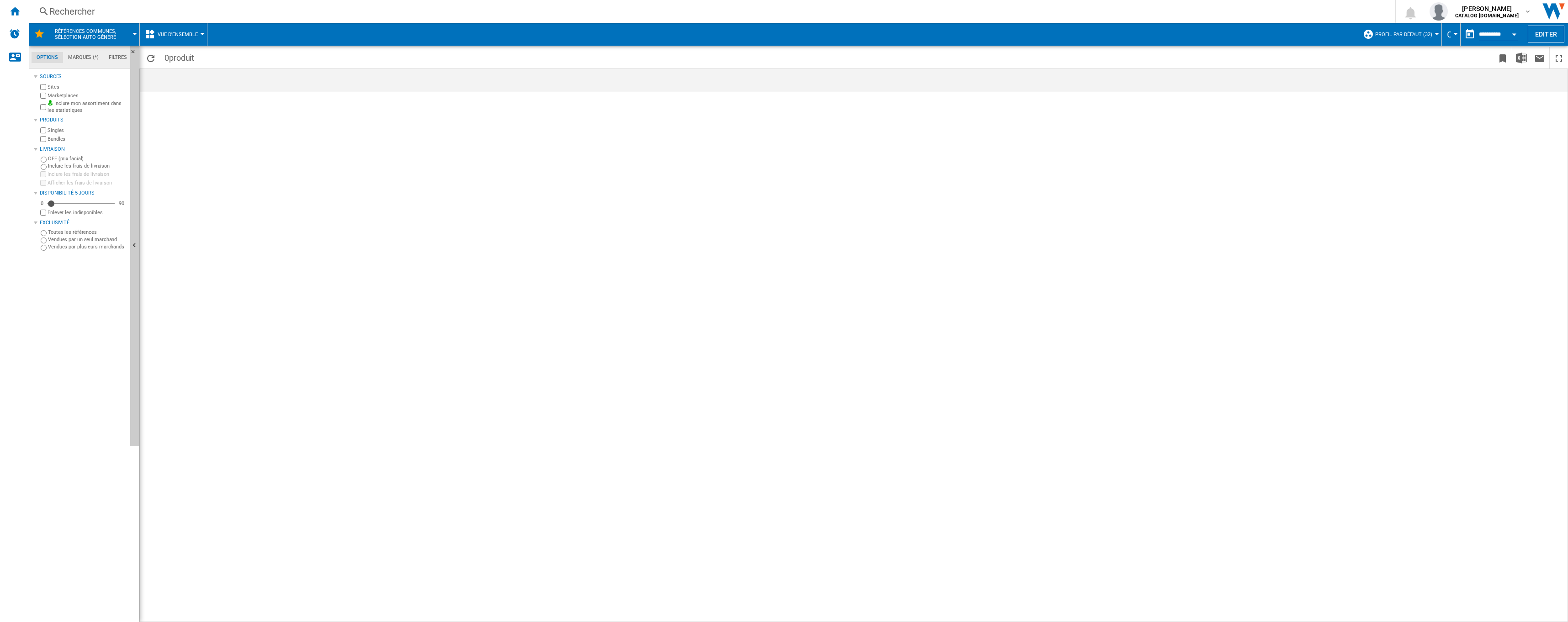
click at [203, 35] on md-menu "Vue d'ensemble Prix Matrice des prix Classement des prix Analyses Base 100 Réfé…" at bounding box center [173, 35] width 68 height 23
click at [203, 34] on div at bounding box center [203, 34] width 5 height 2
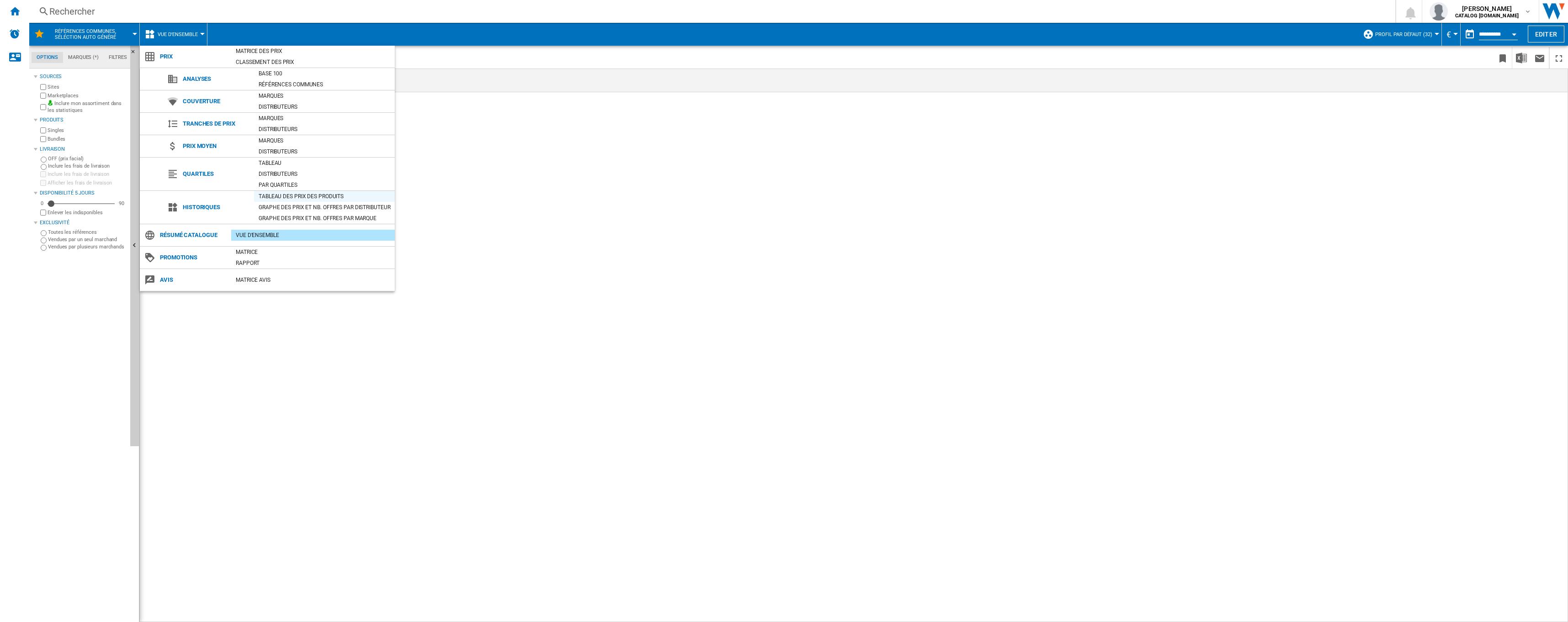
click at [303, 195] on div "Tableau des prix des produits" at bounding box center [324, 196] width 141 height 9
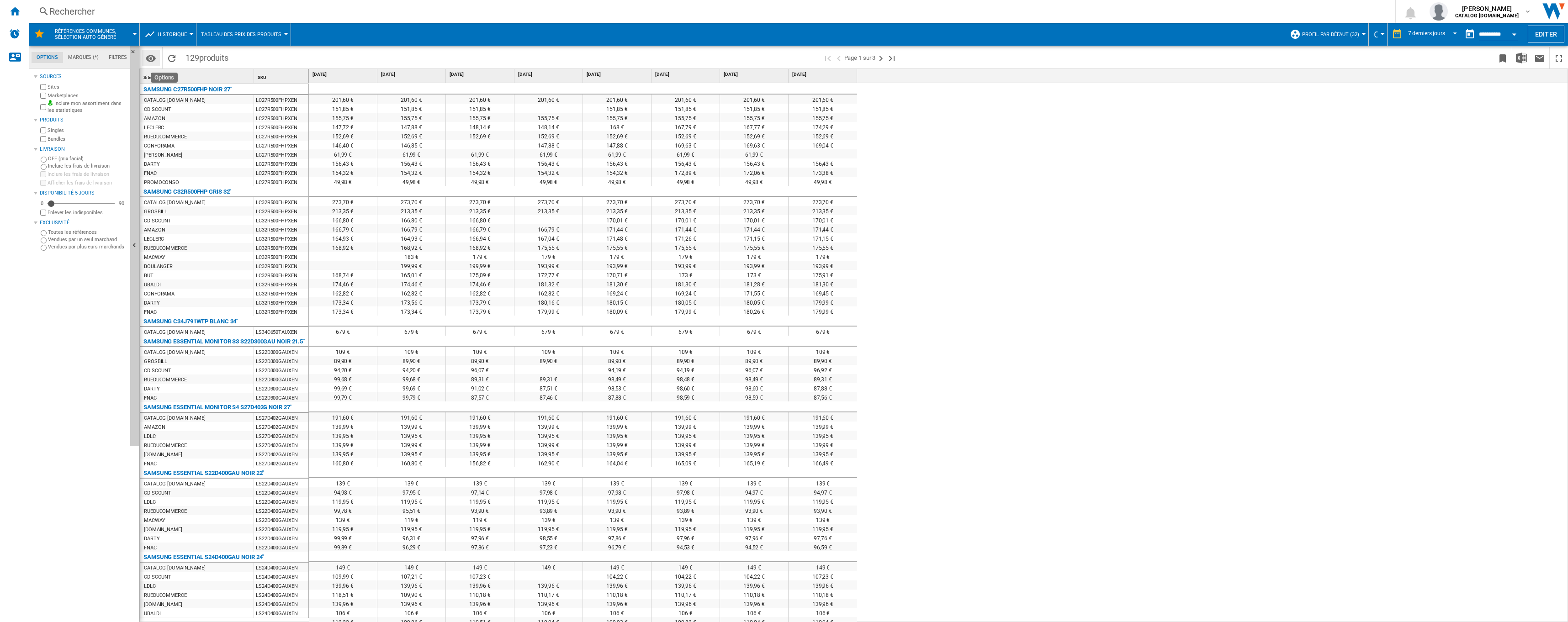
click at [145, 61] on md-icon "Options" at bounding box center [151, 58] width 11 height 11
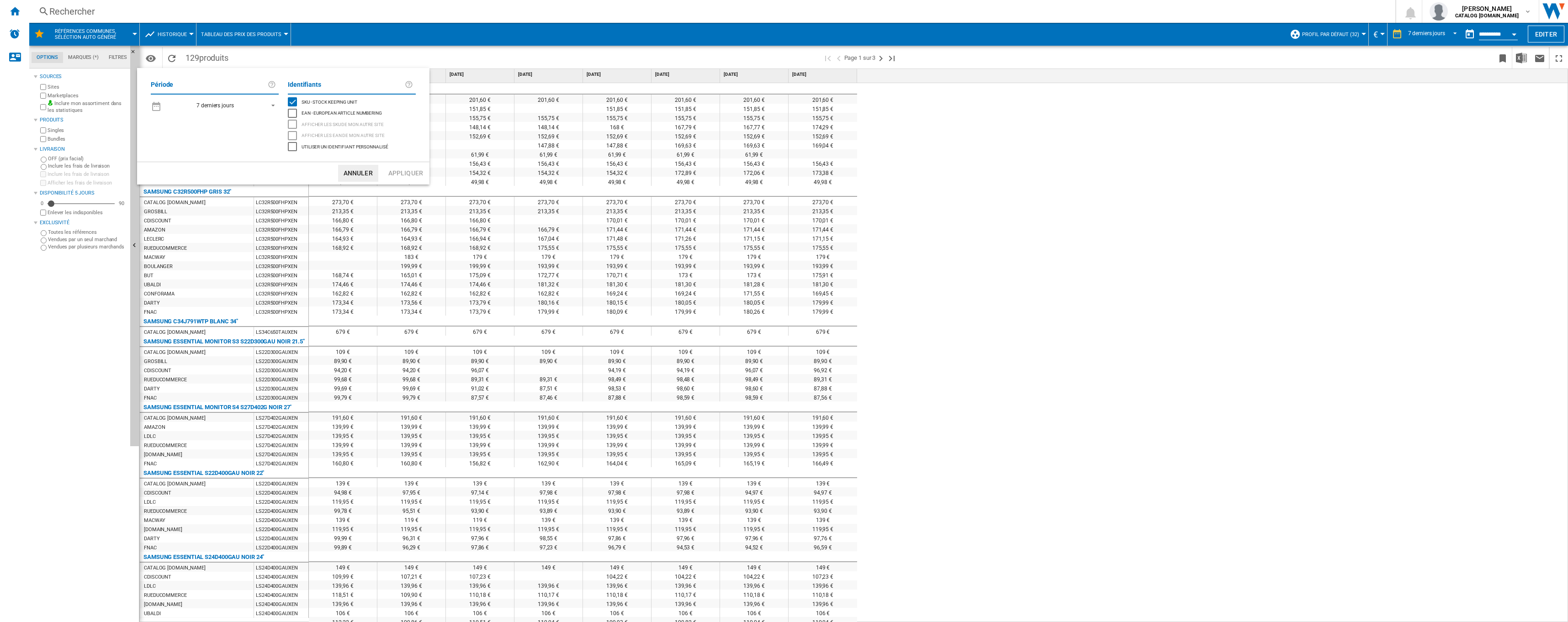
click at [273, 103] on span "REPORTS.WIZARD.STEPS.REPORT.STEPS.REPORT_OPTIONS.PERIOD: 7 derniers jours" at bounding box center [270, 105] width 11 height 9
click at [211, 211] on md-option "32 dernières semaines" at bounding box center [223, 215] width 127 height 14
click at [408, 170] on button "Appliquer" at bounding box center [405, 173] width 40 height 17
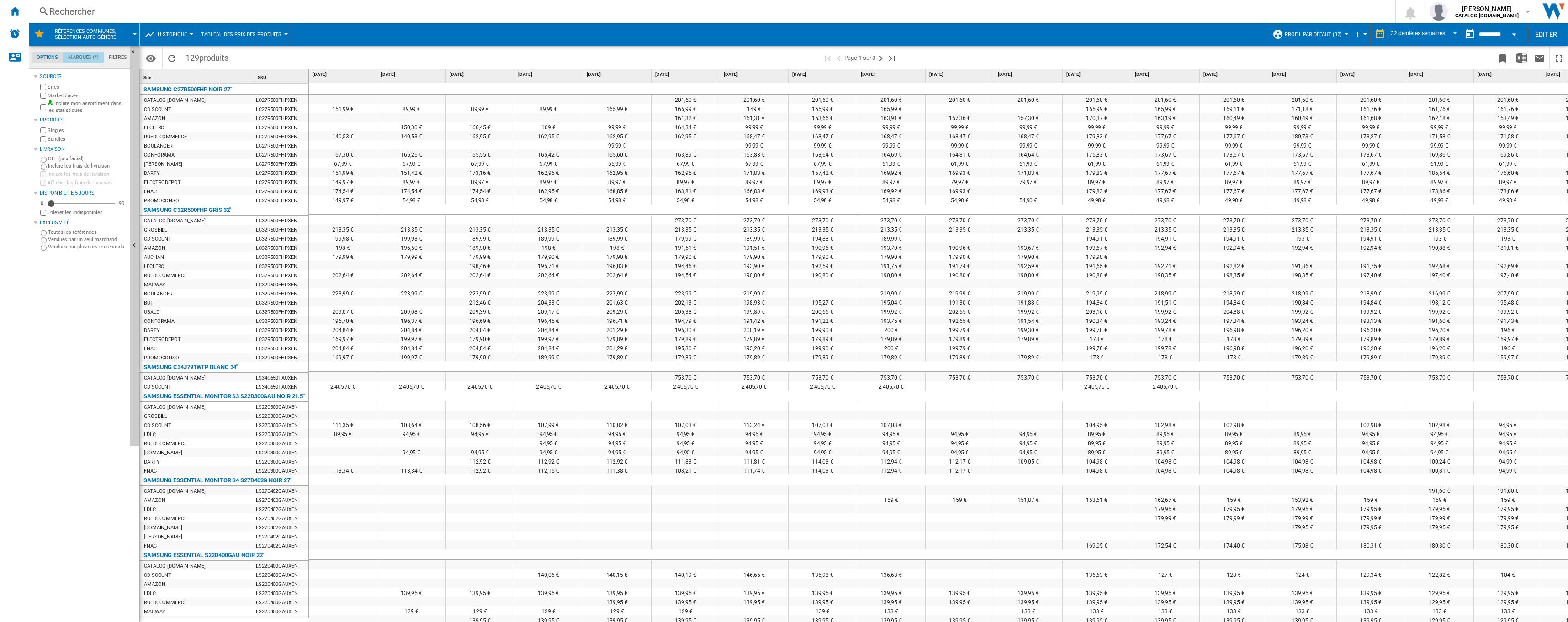
click at [75, 57] on md-tab-item "Marques (*)" at bounding box center [83, 58] width 41 height 11
click at [55, 363] on div "1001 COQUES 10POS 1LIFE 1MII [GEOGRAPHIC_DATA] 2-POWER 27 ROSIERS 2SMART 2XL 36…" at bounding box center [82, 228] width 88 height 271
